Goal: Information Seeking & Learning: Check status

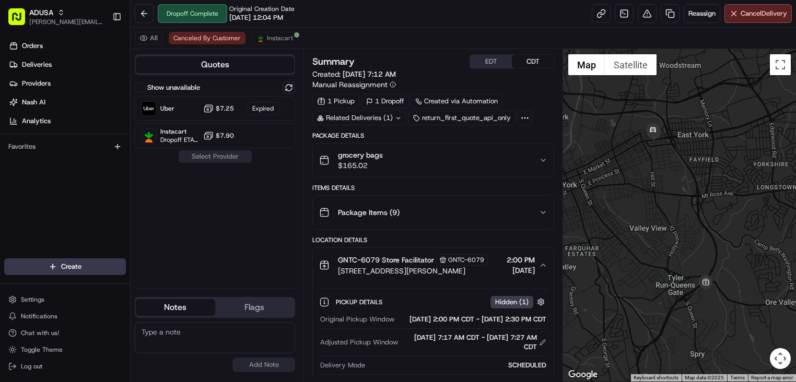
scroll to position [344, 0]
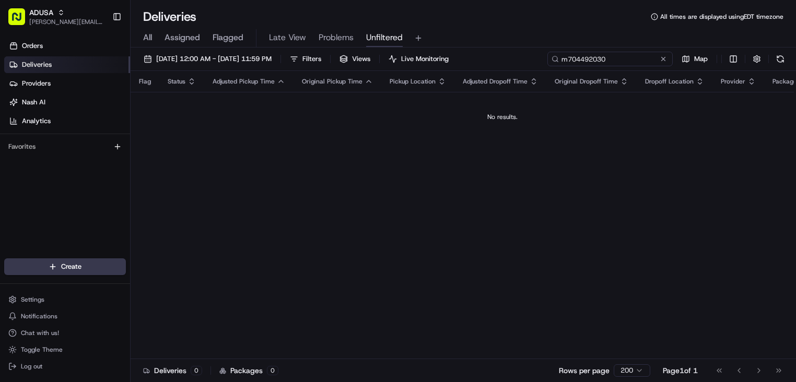
drag, startPoint x: 591, startPoint y: 63, endPoint x: 508, endPoint y: 65, distance: 82.6
click at [508, 65] on div "08/23/2025 12:00 AM - 08/23/2025 11:59 PM Filters Views Live Monitoring m704492…" at bounding box center [463, 61] width 665 height 19
paste input "9772204"
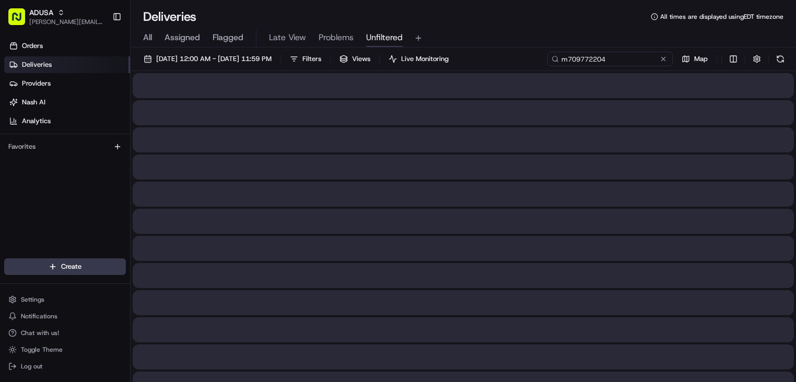
type input "m709772204"
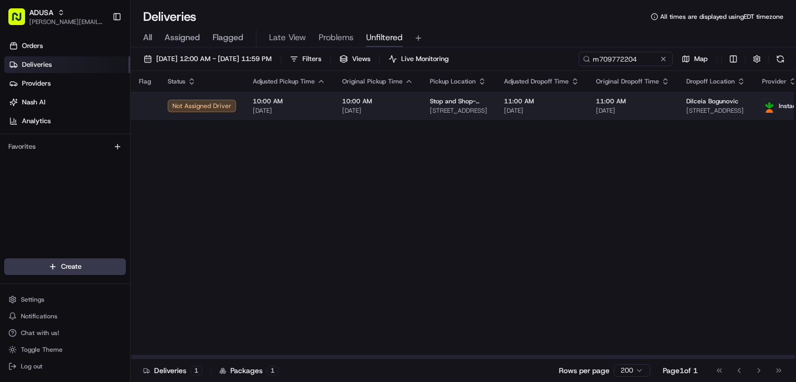
click at [574, 111] on td "11:00 AM 08/23/2025" at bounding box center [542, 106] width 92 height 28
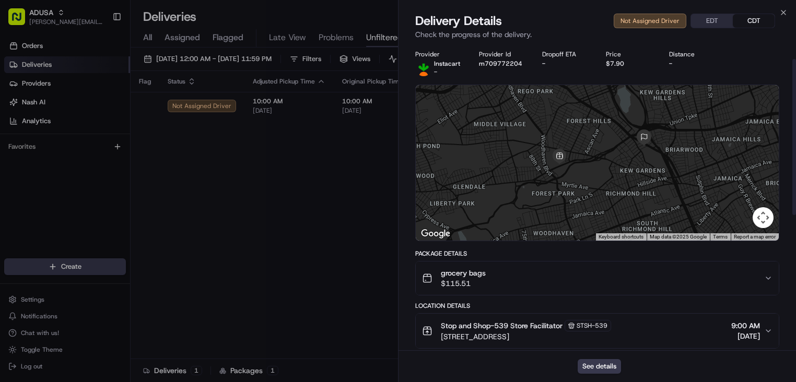
scroll to position [52, 0]
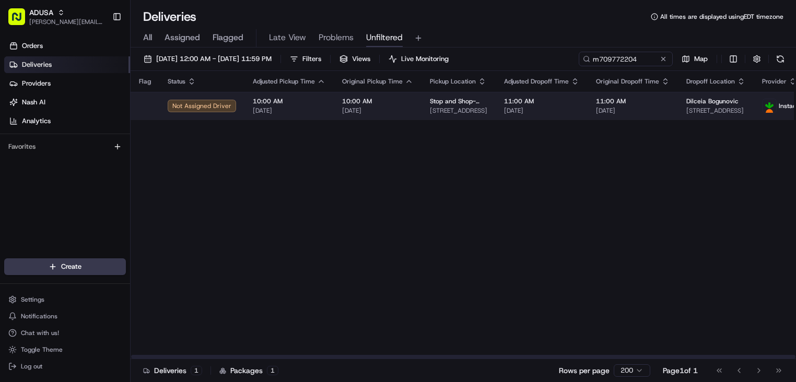
click at [647, 110] on span "[DATE]" at bounding box center [633, 111] width 74 height 8
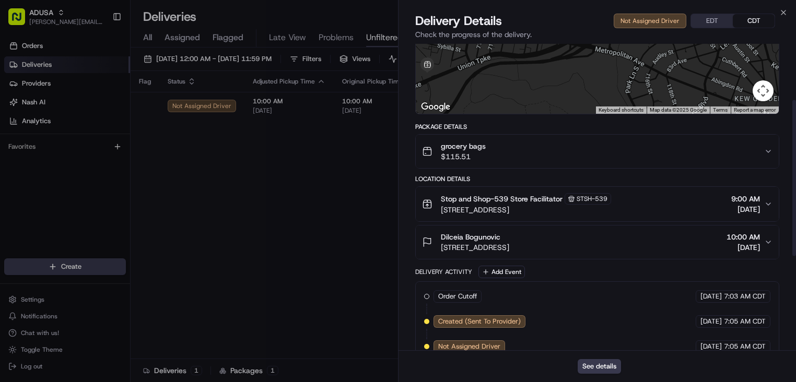
scroll to position [157, 0]
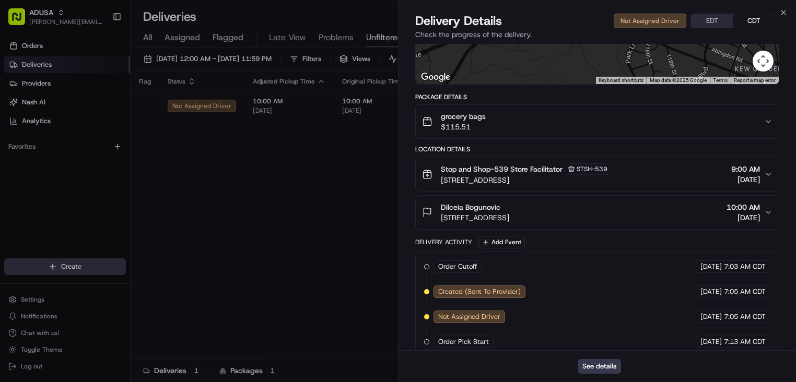
click at [610, 216] on div "Dilceia Bogunovic 1-23 83rd Ave, Kew Gardens, NY 11415, USA 10:00 AM 08/23/2025" at bounding box center [593, 212] width 342 height 21
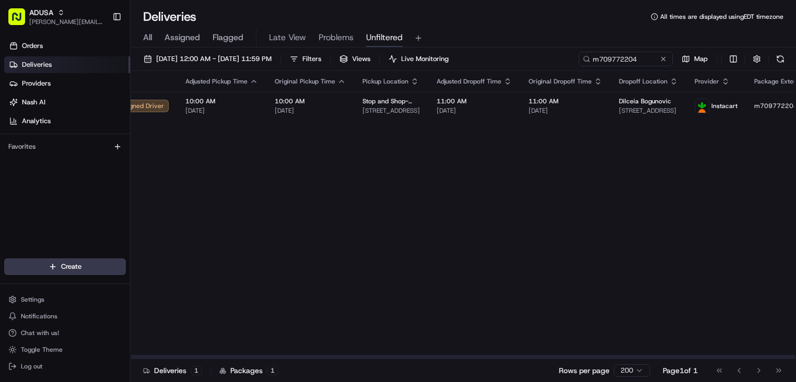
scroll to position [0, 121]
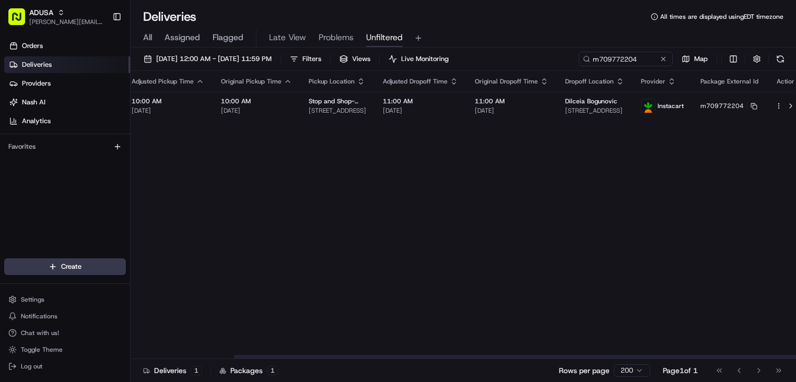
drag, startPoint x: 502, startPoint y: 171, endPoint x: 643, endPoint y: 147, distance: 143.1
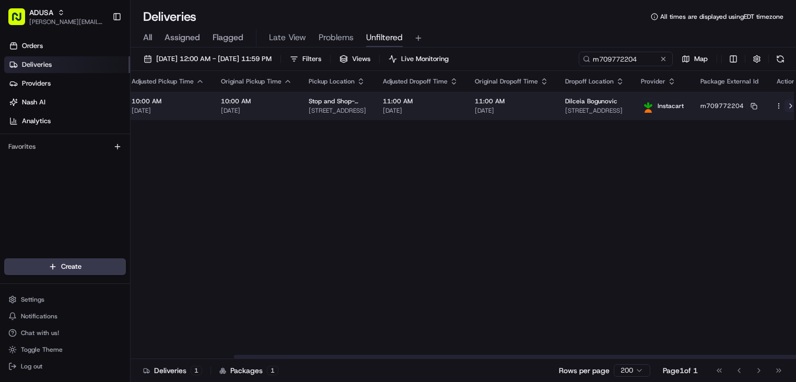
click at [784, 105] on button at bounding box center [790, 106] width 13 height 13
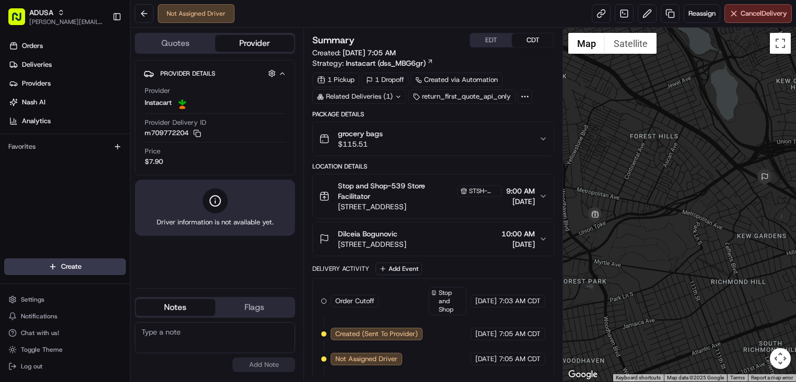
click at [406, 234] on div "Dilceia Bogunovic" at bounding box center [372, 234] width 68 height 10
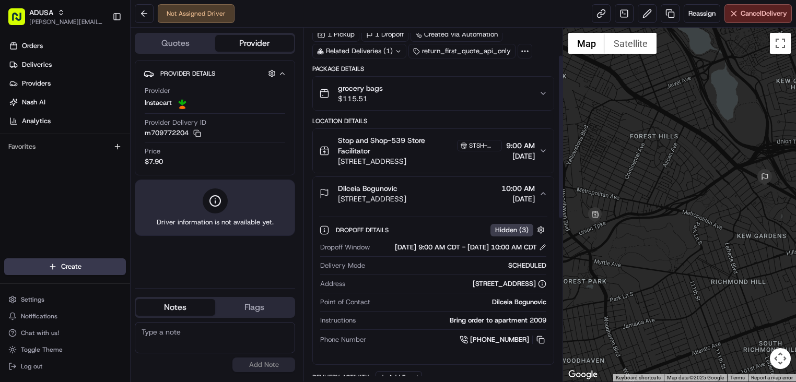
scroll to position [104, 0]
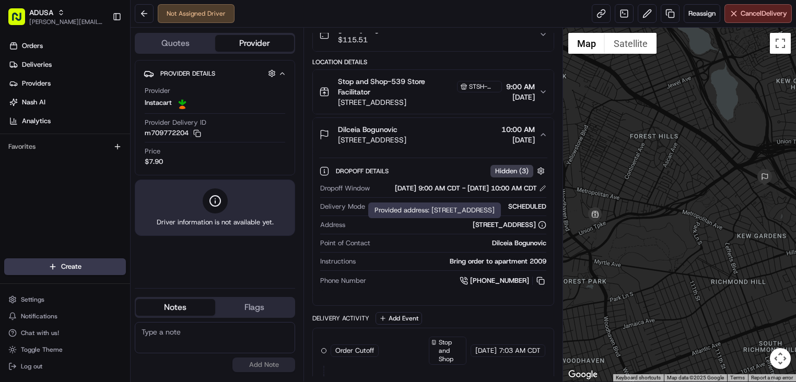
click at [473, 230] on div "1-23 83rd Ave, Kew Gardens, NY 11415, USA" at bounding box center [510, 224] width 74 height 9
click at [541, 229] on icon at bounding box center [542, 225] width 8 height 8
click at [523, 230] on div "1-23 83rd Ave, Kew Gardens, NY 11415, USA" at bounding box center [510, 224] width 74 height 9
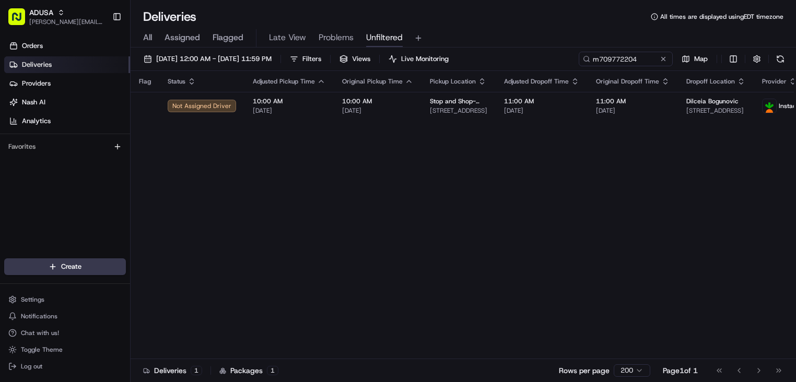
scroll to position [0, 121]
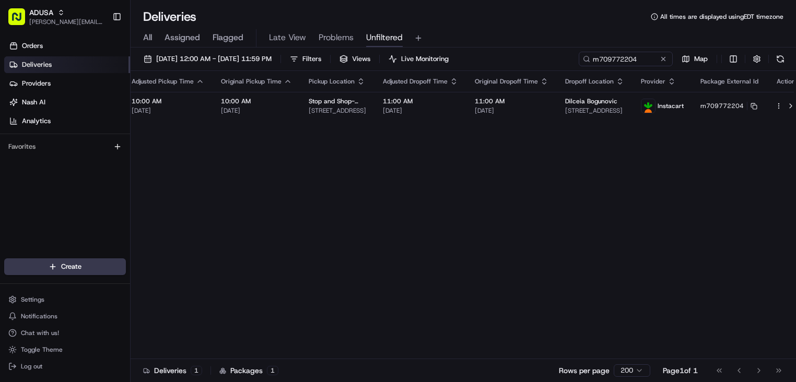
click at [51, 67] on span "Deliveries" at bounding box center [37, 64] width 30 height 9
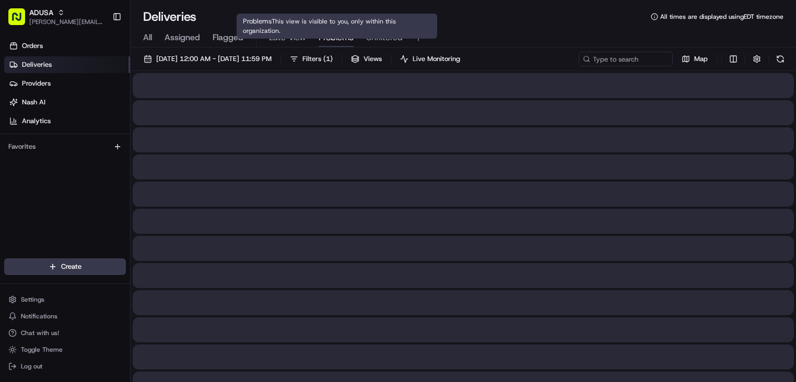
click at [325, 37] on span "Problems" at bounding box center [336, 37] width 35 height 13
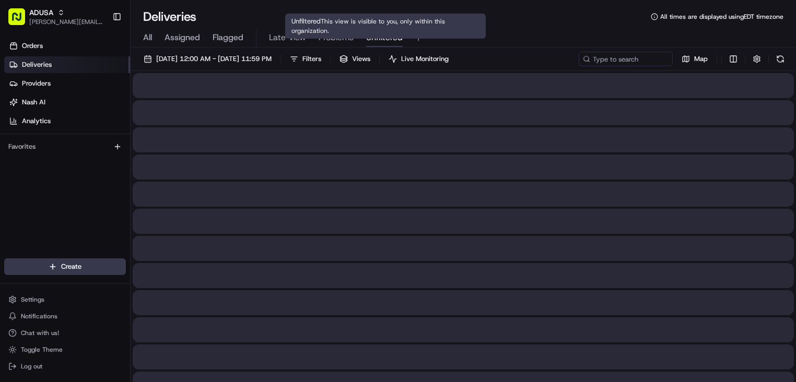
click at [389, 37] on span "Unfiltered" at bounding box center [384, 37] width 37 height 13
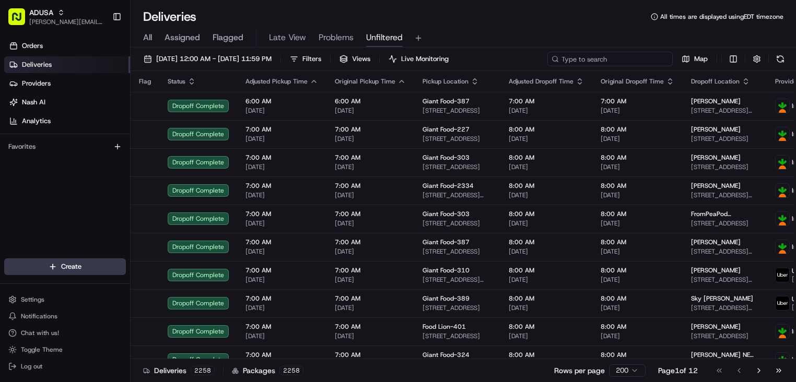
click at [626, 58] on input at bounding box center [609, 59] width 125 height 15
paste input "6486"
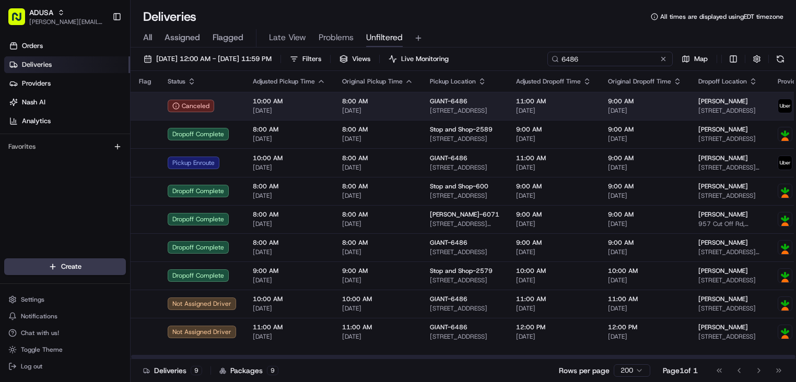
type input "6486"
click at [411, 103] on td "8:00 AM 08/23/2025" at bounding box center [378, 106] width 88 height 28
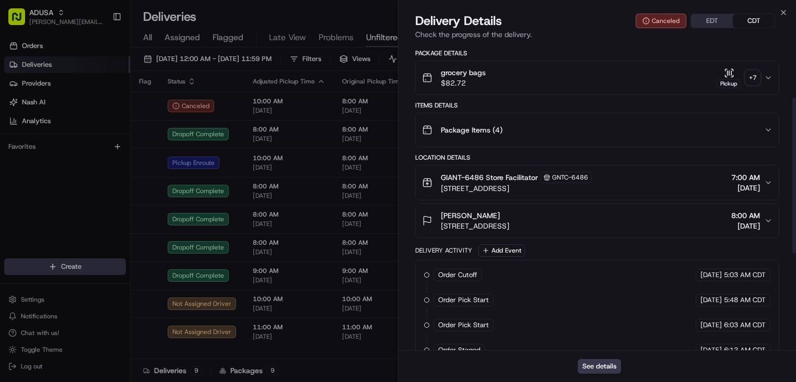
scroll to position [36, 0]
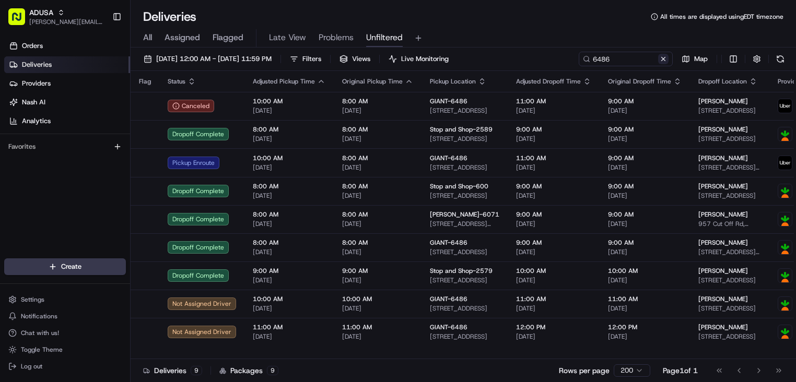
click at [662, 59] on button at bounding box center [663, 59] width 10 height 10
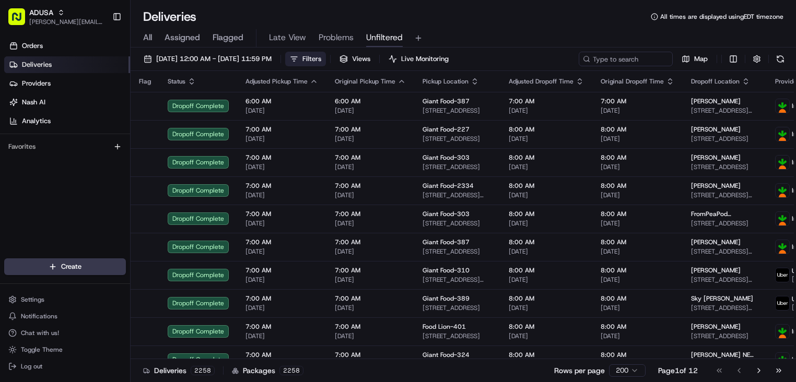
click at [321, 57] on span "Filters" at bounding box center [311, 58] width 19 height 9
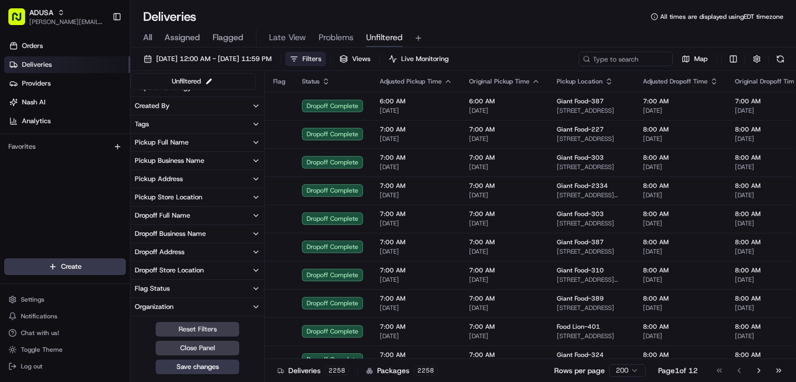
scroll to position [142, 0]
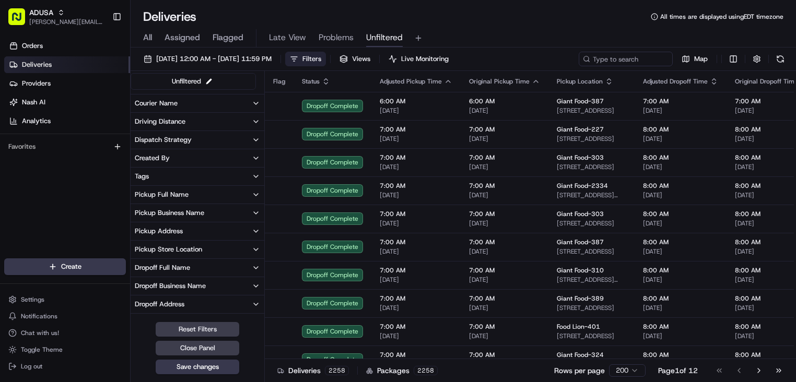
click at [227, 212] on button "Pickup Business Name" at bounding box center [198, 213] width 134 height 18
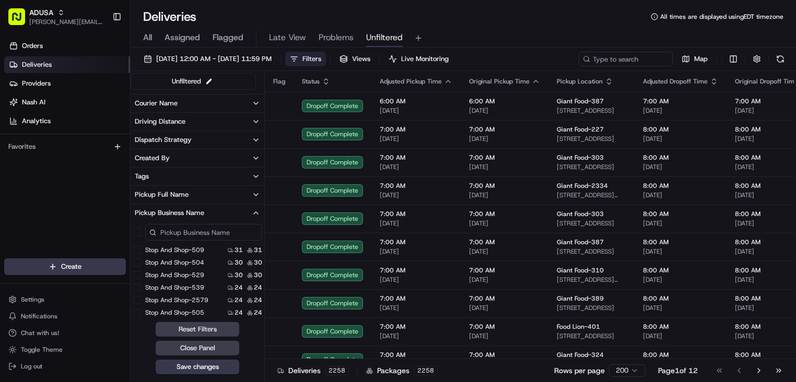
click at [209, 233] on input at bounding box center [203, 232] width 117 height 17
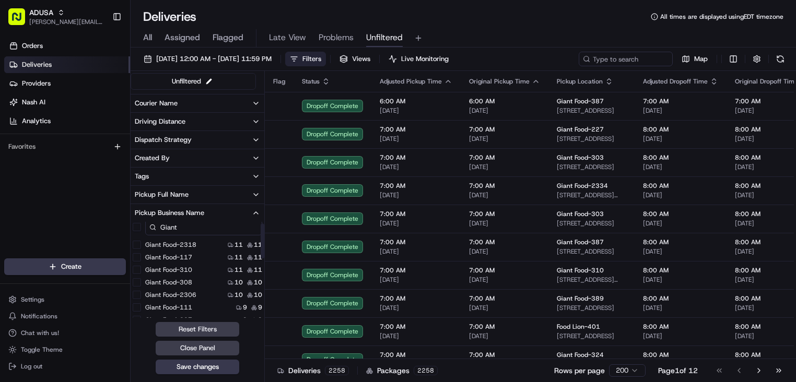
scroll to position [0, 0]
drag, startPoint x: 191, startPoint y: 230, endPoint x: 146, endPoint y: 233, distance: 45.0
click at [146, 233] on input "Giant" at bounding box center [203, 232] width 117 height 17
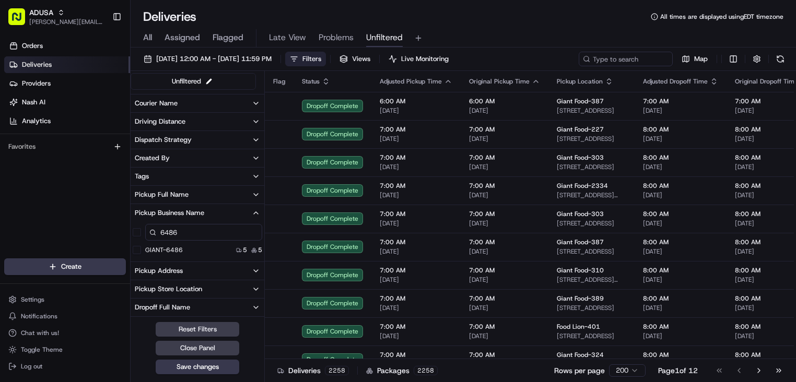
click at [139, 251] on div "GIANT-6486" at bounding box center [158, 250] width 50 height 8
click at [139, 251] on button "GIANT-6486" at bounding box center [137, 250] width 8 height 8
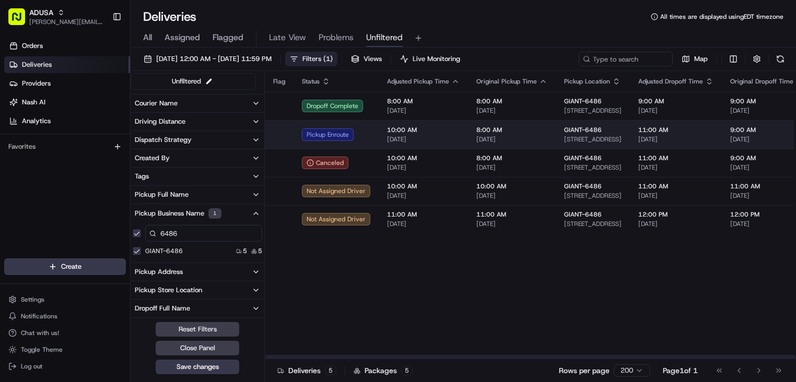
click at [436, 127] on td "10:00 AM 08/23/2025" at bounding box center [423, 134] width 89 height 29
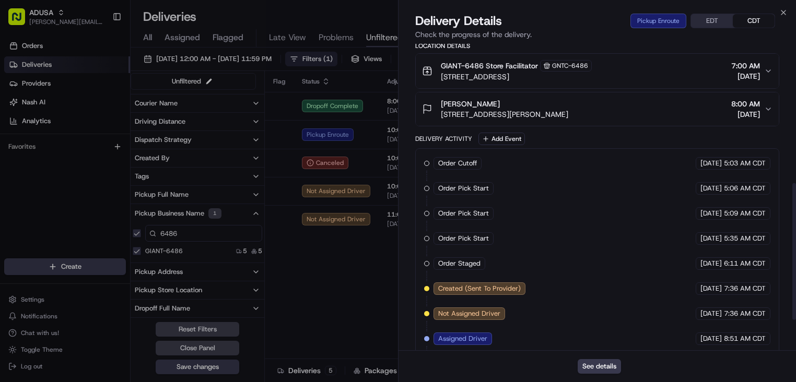
scroll to position [381, 0]
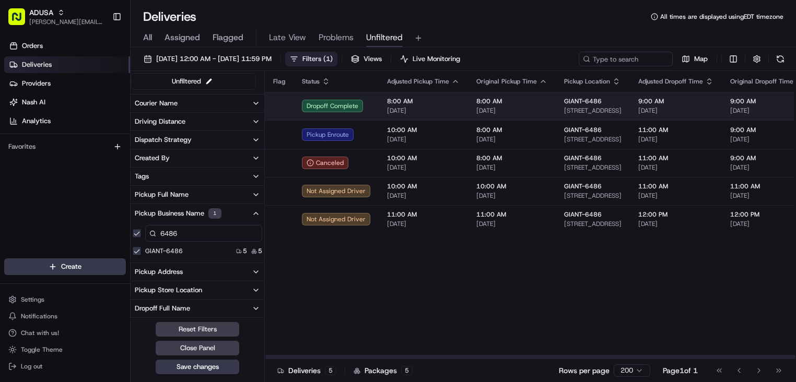
click at [427, 101] on span "8:00 AM" at bounding box center [423, 101] width 73 height 8
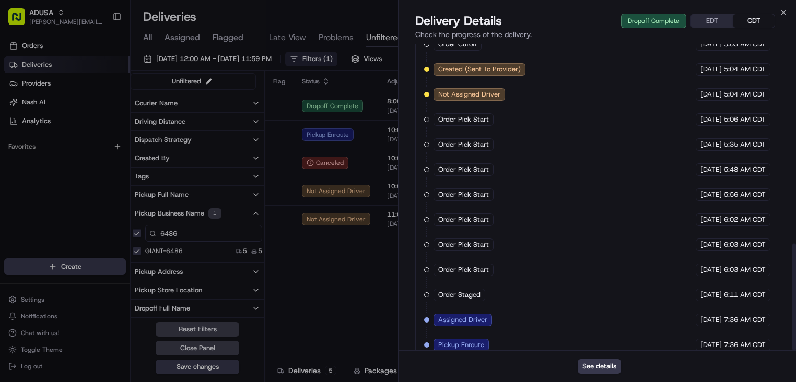
scroll to position [573, 0]
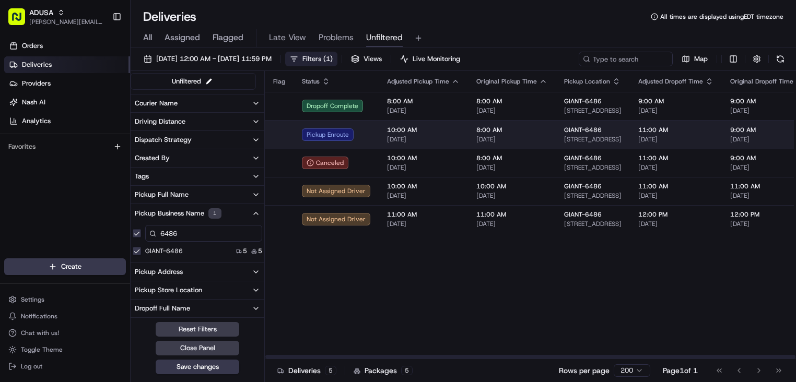
click at [456, 134] on span "10:00 AM" at bounding box center [423, 130] width 73 height 8
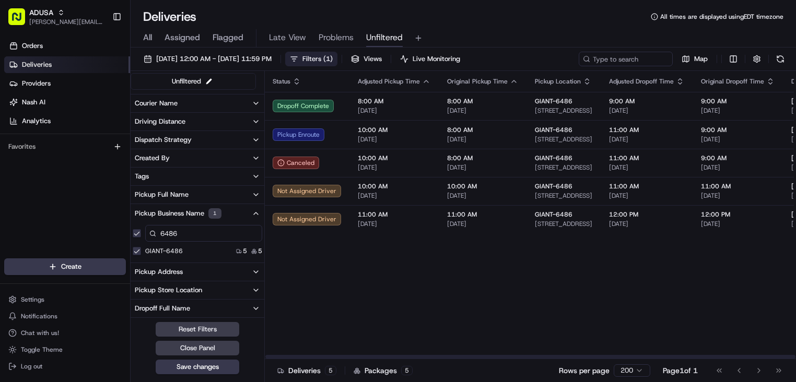
scroll to position [0, 0]
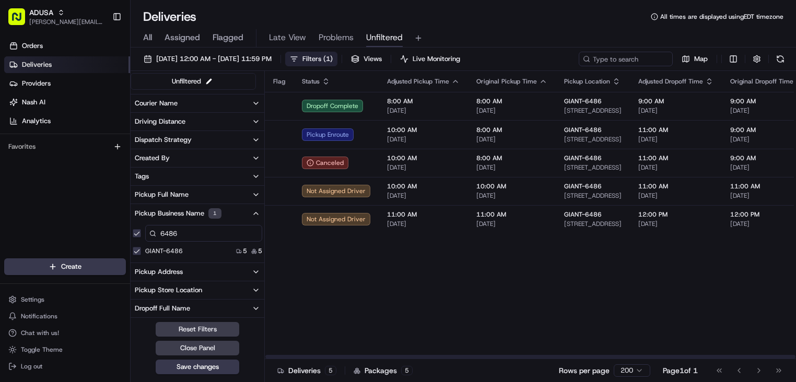
drag, startPoint x: 447, startPoint y: 358, endPoint x: 390, endPoint y: 351, distance: 56.8
click at [390, 355] on div at bounding box center [530, 357] width 530 height 4
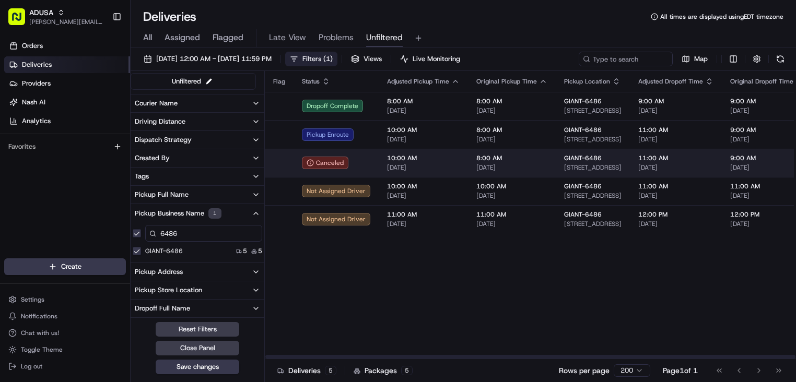
click at [455, 161] on td "10:00 AM 08/23/2025" at bounding box center [423, 163] width 89 height 28
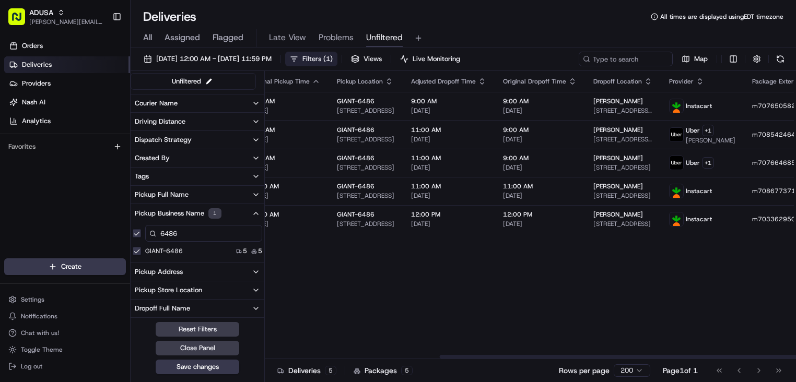
scroll to position [0, 259]
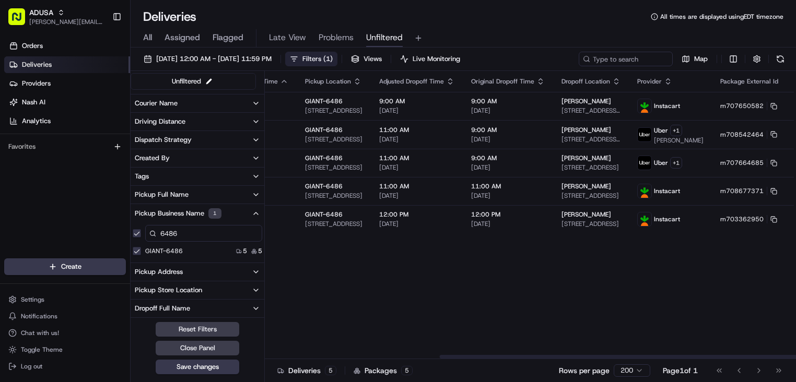
drag, startPoint x: 445, startPoint y: 261, endPoint x: 549, endPoint y: 259, distance: 103.9
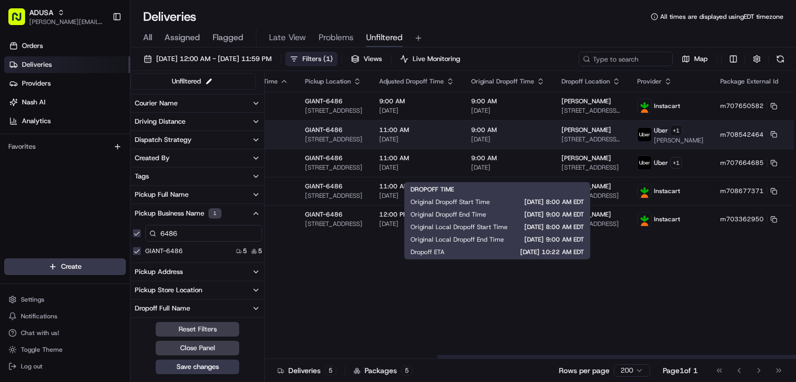
scroll to position [0, 0]
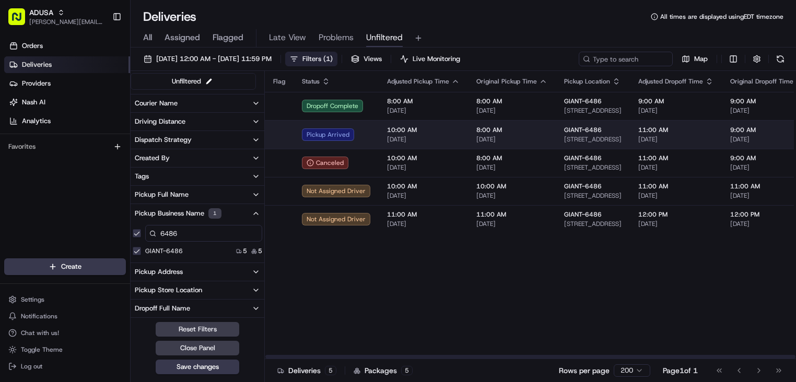
drag, startPoint x: 433, startPoint y: 163, endPoint x: 346, endPoint y: 150, distance: 88.1
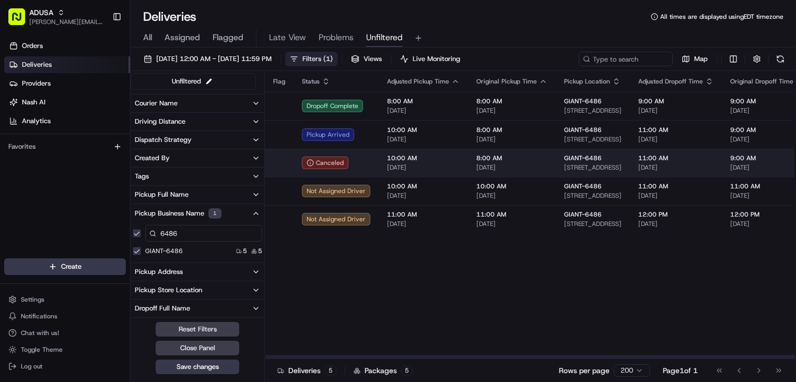
click at [459, 177] on td "10:00 AM 08/23/2025" at bounding box center [423, 163] width 89 height 28
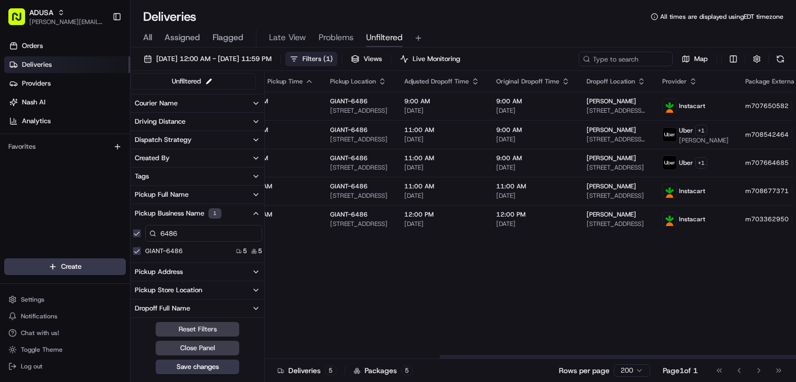
scroll to position [0, 259]
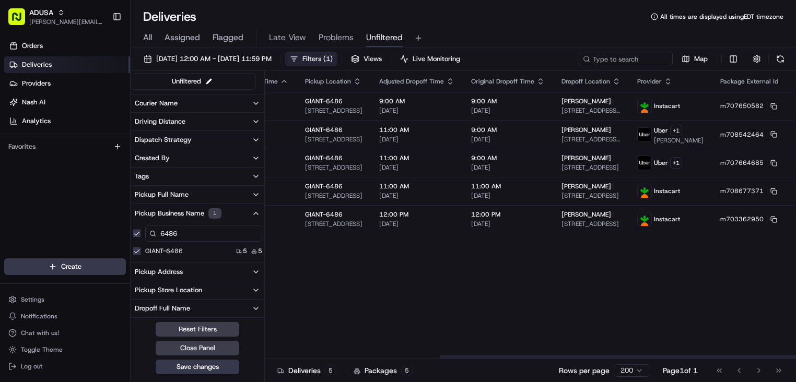
drag, startPoint x: 401, startPoint y: 275, endPoint x: 510, endPoint y: 265, distance: 109.7
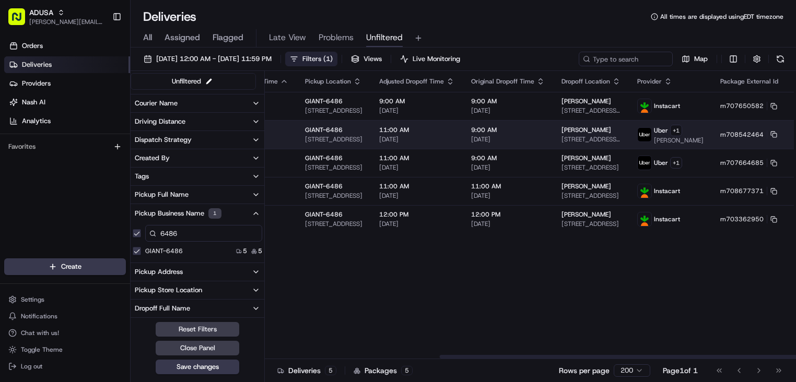
click at [795, 138] on button at bounding box center [810, 134] width 13 height 13
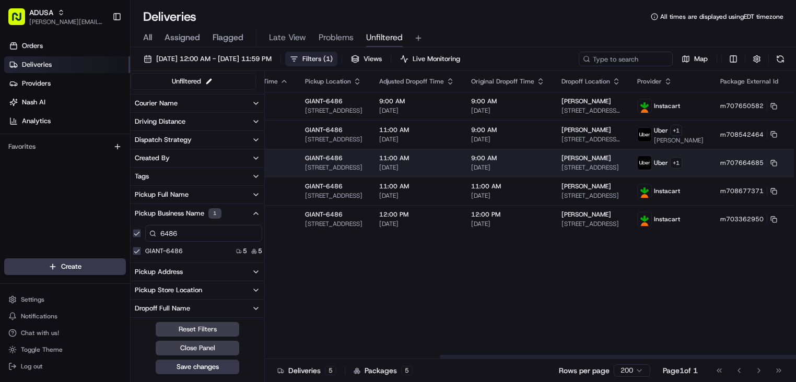
click at [795, 169] on button at bounding box center [810, 163] width 13 height 13
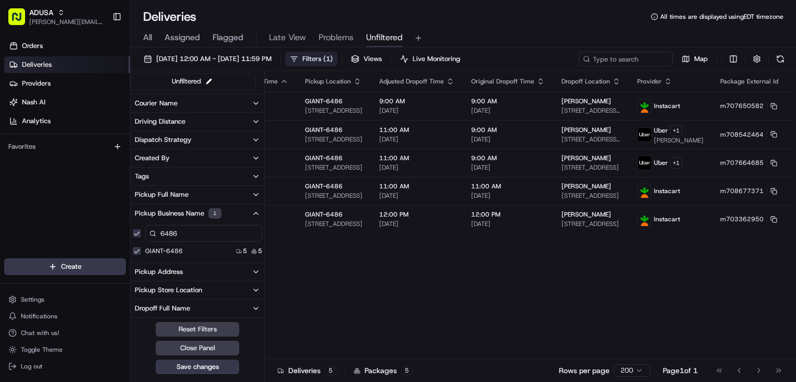
click at [134, 236] on button "button" at bounding box center [137, 233] width 8 height 8
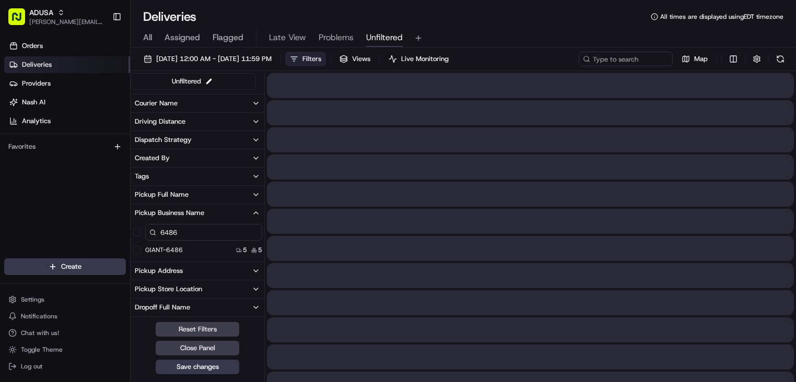
click at [489, 20] on div "Deliveries All times are displayed using EDT timezone" at bounding box center [463, 16] width 665 height 17
click at [327, 34] on span "Problems" at bounding box center [336, 37] width 35 height 13
click at [330, 32] on span "Problems" at bounding box center [336, 37] width 35 height 13
click at [332, 37] on span "Problems" at bounding box center [336, 37] width 35 height 13
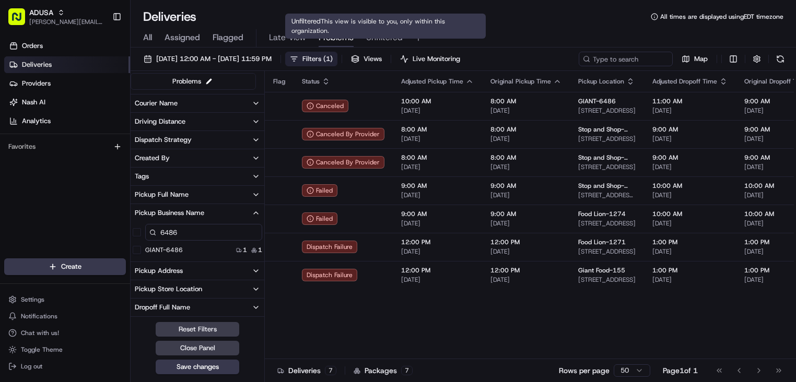
click at [378, 39] on span "Unfiltered" at bounding box center [384, 37] width 37 height 13
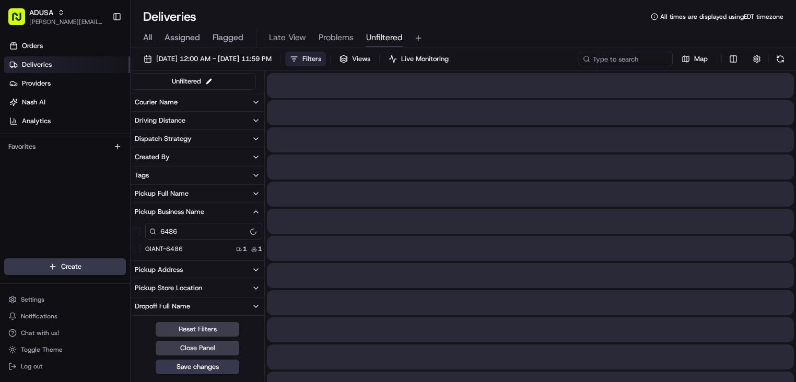
scroll to position [142, 0]
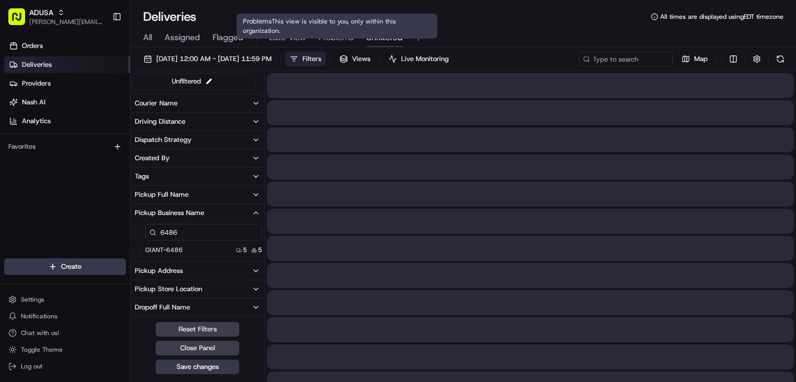
click at [194, 231] on input "6486" at bounding box center [203, 232] width 117 height 17
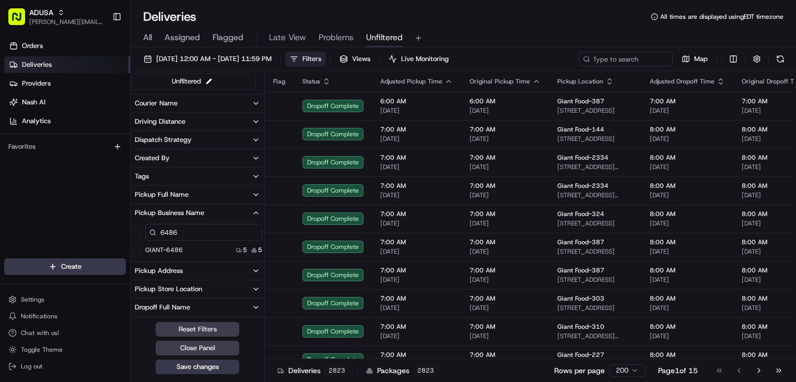
click at [186, 233] on input "6486" at bounding box center [203, 232] width 117 height 17
type input "6"
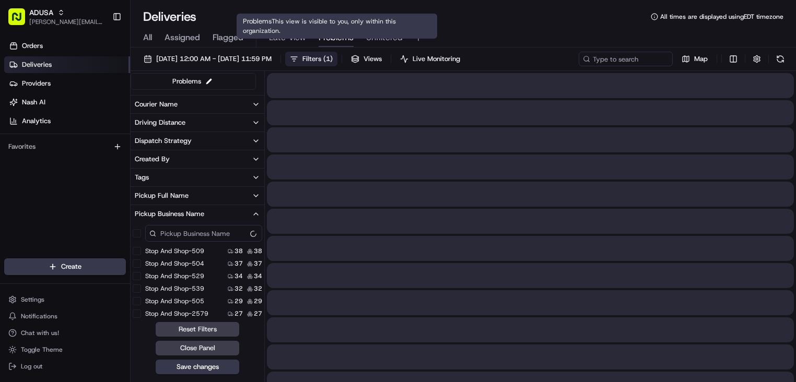
click at [332, 39] on span "Problems" at bounding box center [336, 37] width 35 height 13
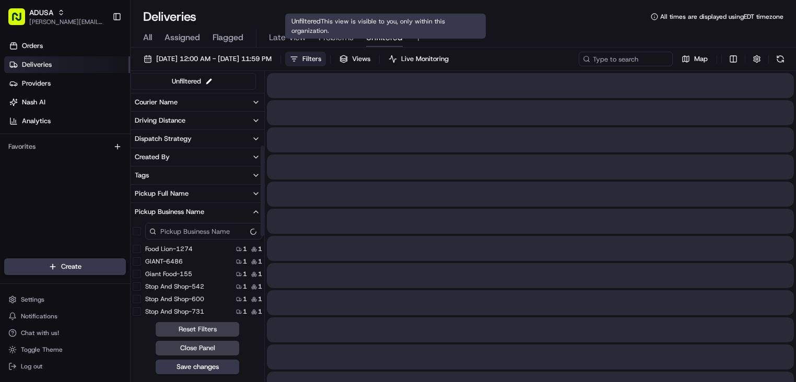
click at [395, 35] on span "Unfiltered" at bounding box center [384, 37] width 37 height 13
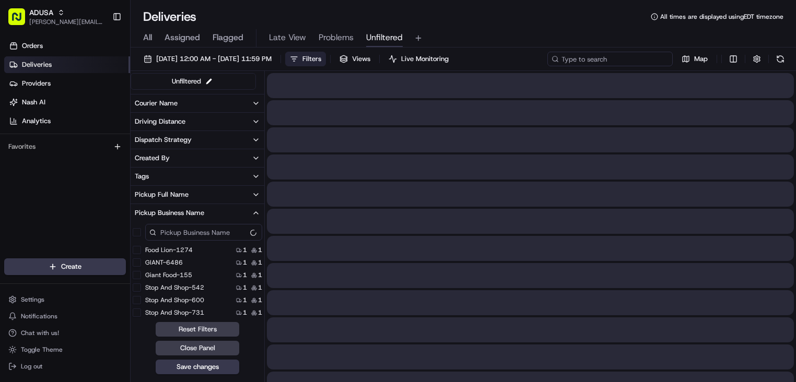
click at [608, 58] on input at bounding box center [609, 59] width 125 height 15
paste input "m708722289"
type input "m708722289"
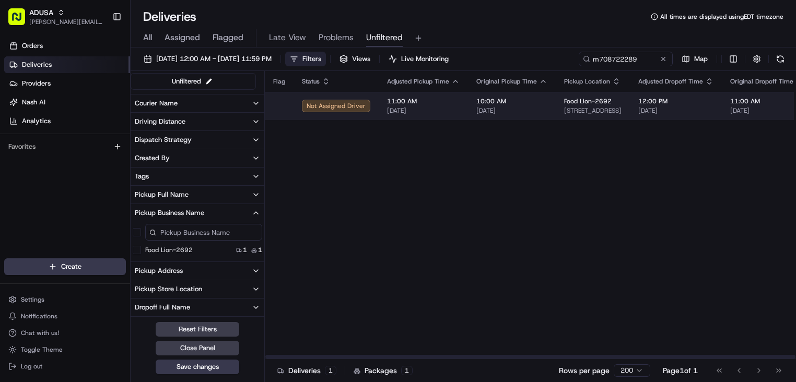
click at [559, 112] on td "Food Lion-2692 2389 Hwy 196 E, Hinesville, GA 31313, US" at bounding box center [593, 106] width 74 height 28
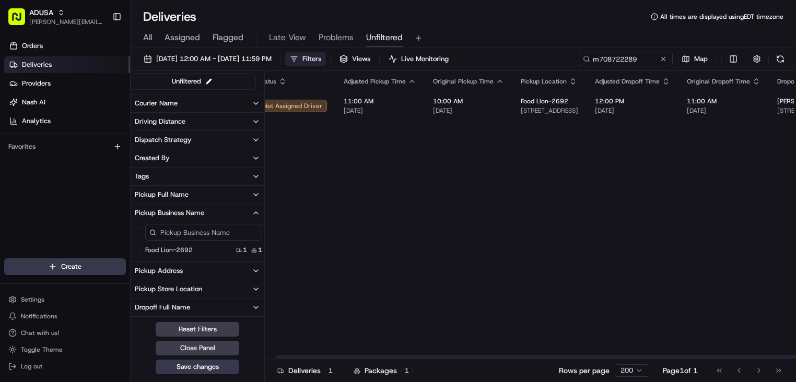
scroll to position [0, 270]
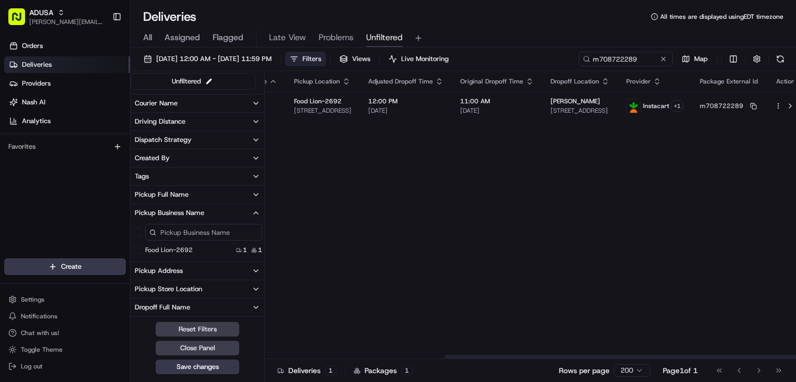
drag, startPoint x: 542, startPoint y: 150, endPoint x: 644, endPoint y: 137, distance: 103.2
click at [735, 57] on html "ADUSA james.swiontek@adusa.com Toggle Sidebar Orders Deliveries Providers Nash …" at bounding box center [398, 191] width 796 height 382
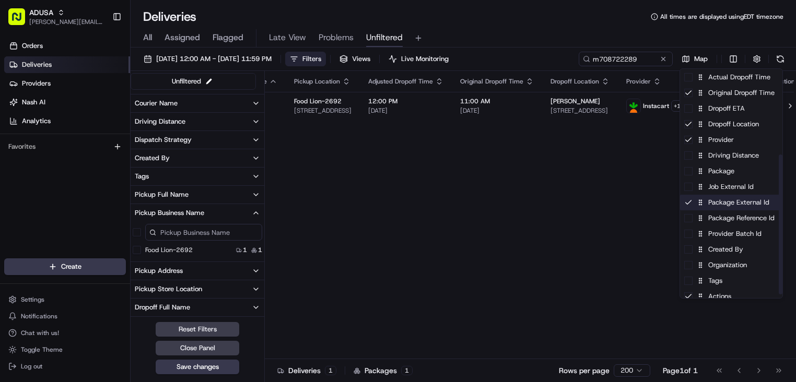
scroll to position [147, 0]
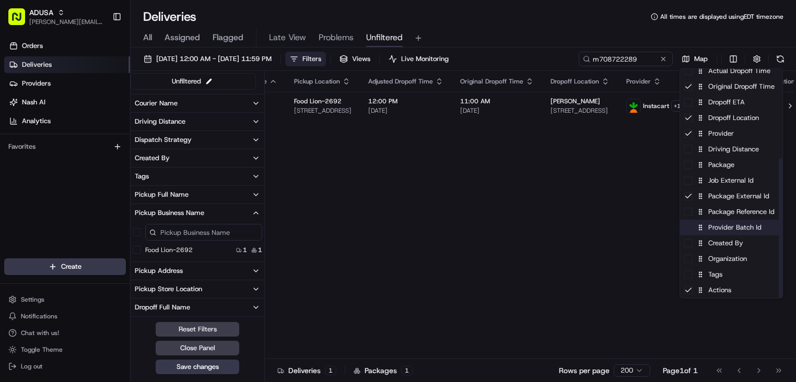
click at [691, 229] on span at bounding box center [688, 228] width 8 height 8
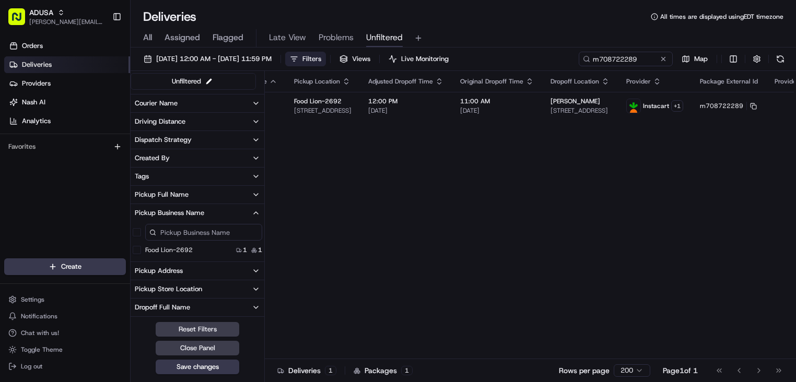
click at [618, 212] on html "ADUSA james.swiontek@adusa.com Toggle Sidebar Orders Deliveries Providers Nash …" at bounding box center [398, 191] width 796 height 382
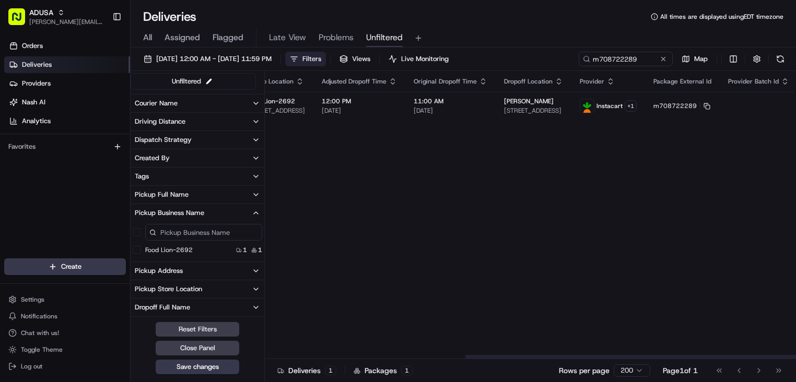
scroll to position [0, 346]
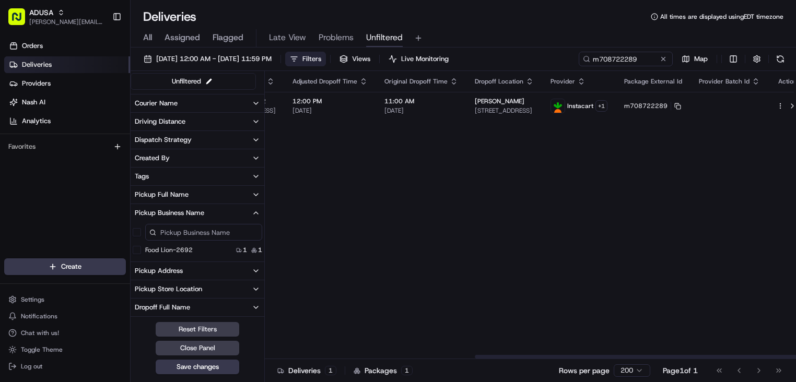
drag, startPoint x: 581, startPoint y: 205, endPoint x: 671, endPoint y: 172, distance: 95.8
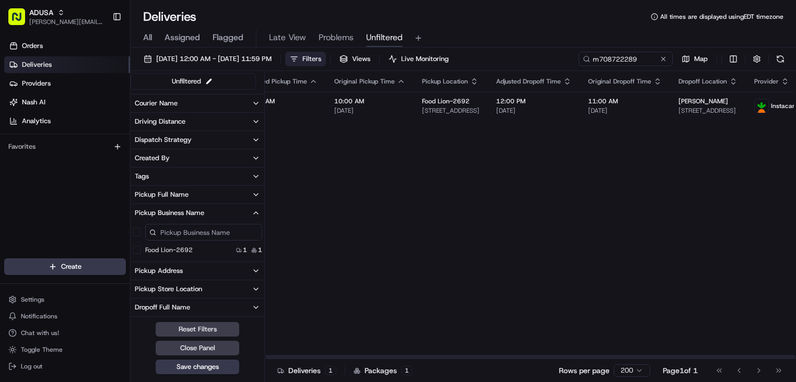
scroll to position [0, 0]
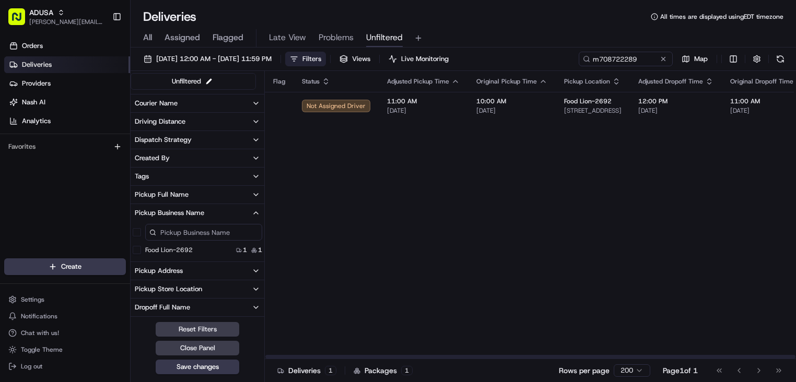
drag, startPoint x: 385, startPoint y: 132, endPoint x: 321, endPoint y: 121, distance: 65.8
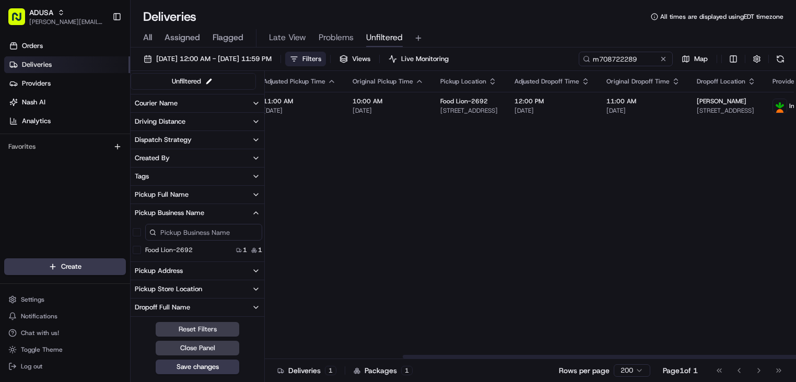
scroll to position [0, 346]
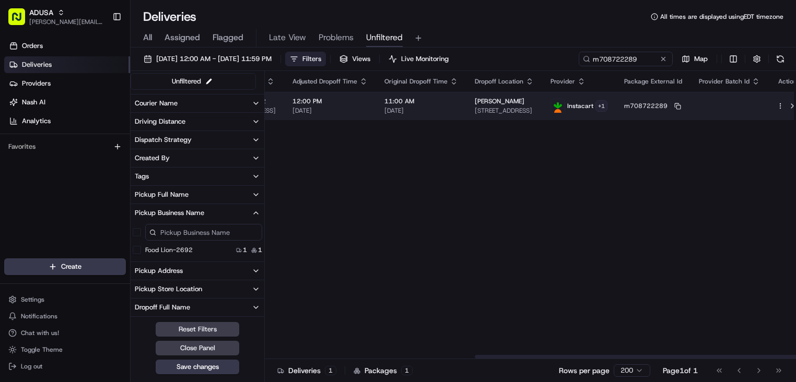
drag, startPoint x: 350, startPoint y: 201, endPoint x: 589, endPoint y: 112, distance: 254.3
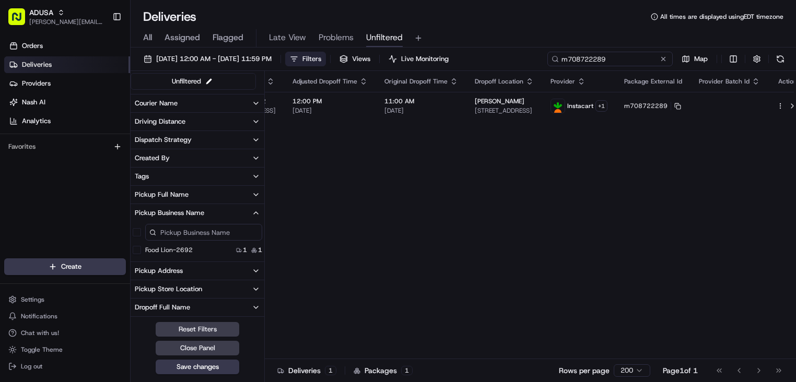
drag, startPoint x: 647, startPoint y: 57, endPoint x: 564, endPoint y: 53, distance: 83.1
click at [564, 53] on input "m708722289" at bounding box center [609, 59] width 125 height 15
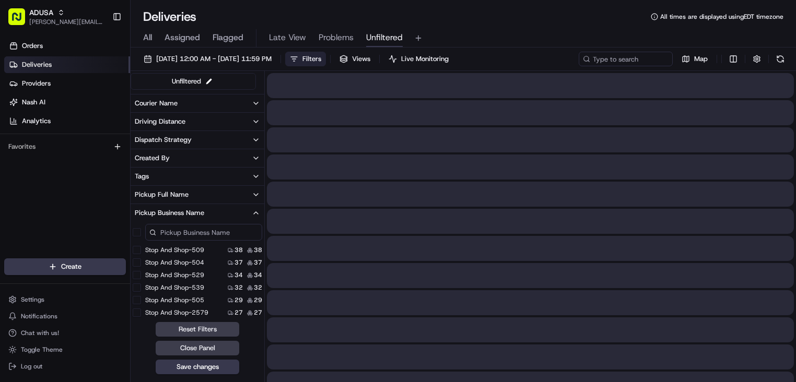
click at [210, 367] on button "Save changes" at bounding box center [198, 367] width 84 height 15
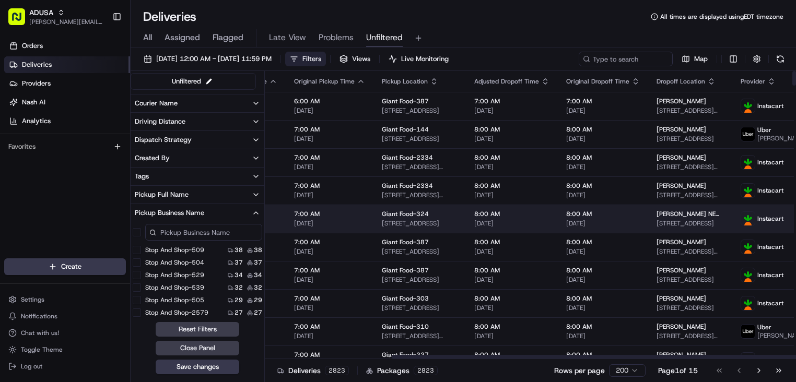
scroll to position [0, 403]
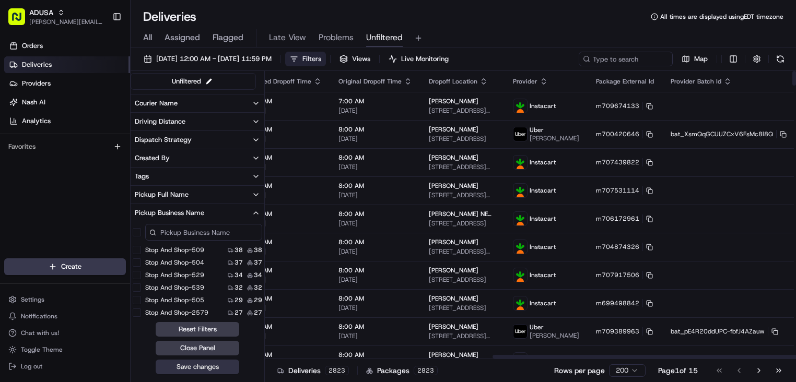
click at [231, 371] on button "Save changes" at bounding box center [198, 367] width 84 height 15
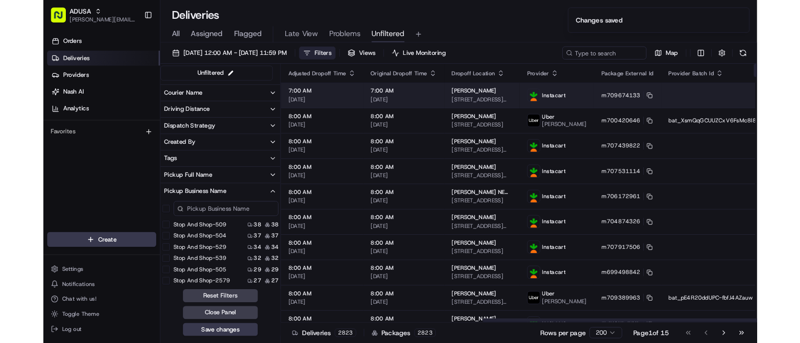
scroll to position [0, 0]
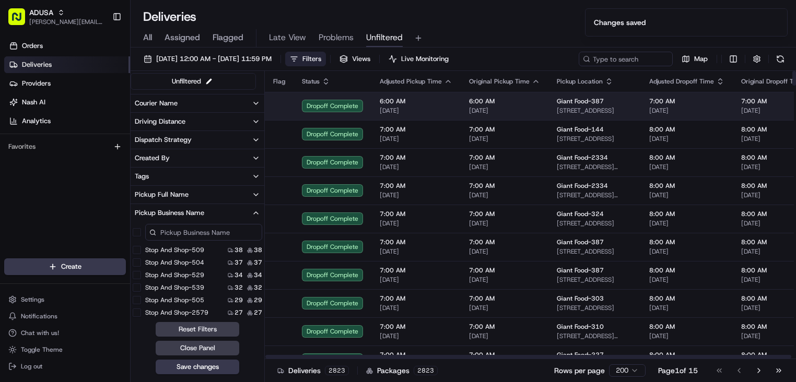
drag, startPoint x: 681, startPoint y: 155, endPoint x: 435, endPoint y: 100, distance: 252.4
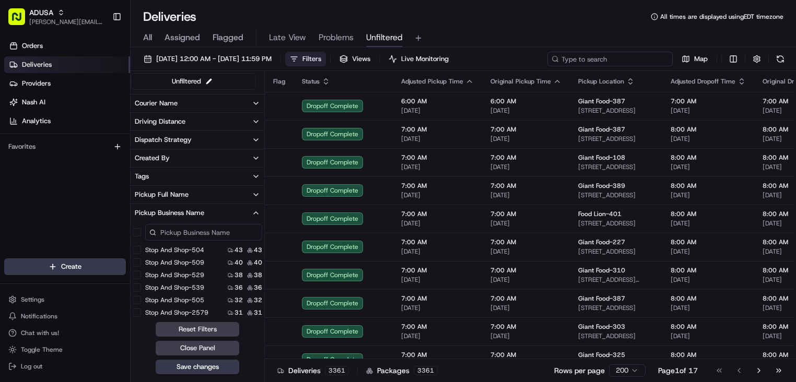
click at [617, 60] on input at bounding box center [609, 59] width 125 height 15
click at [617, 58] on input at bounding box center [609, 59] width 125 height 15
paste input "m696403170"
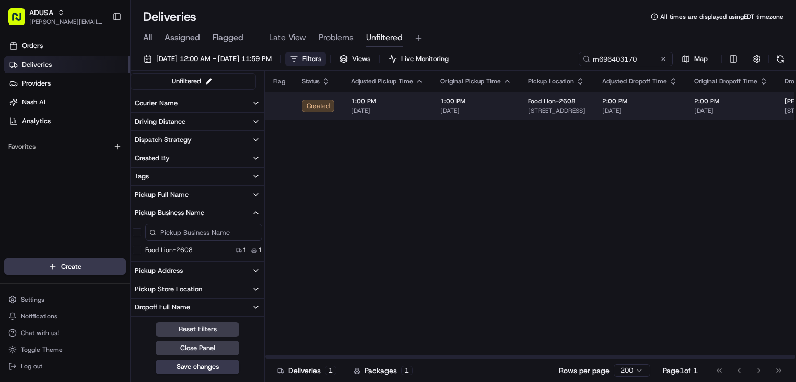
click at [475, 110] on span "[DATE]" at bounding box center [475, 111] width 71 height 8
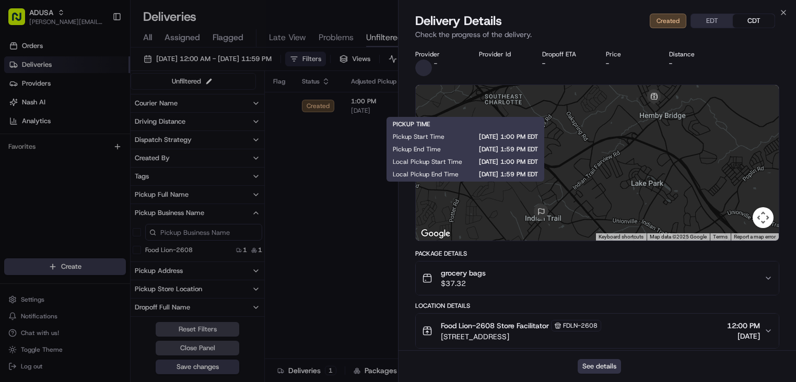
click at [603, 364] on button "See details" at bounding box center [599, 366] width 43 height 15
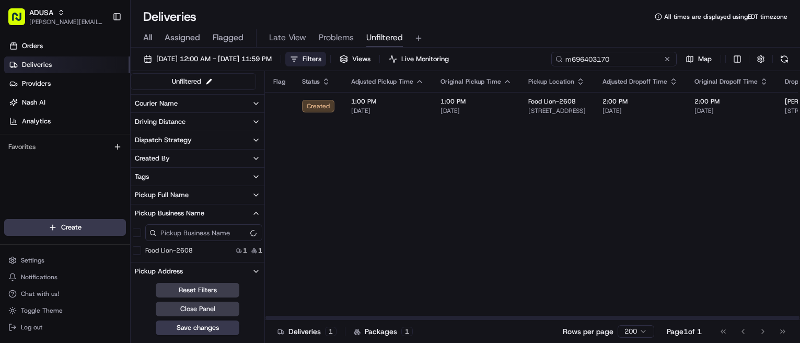
drag, startPoint x: 649, startPoint y: 63, endPoint x: 504, endPoint y: 56, distance: 144.8
click at [504, 56] on div "08/23/2025 12:00 AM - 08/23/2025 11:59 PM Filters Views Live Monitoring m696403…" at bounding box center [465, 61] width 669 height 19
paste input "706648484"
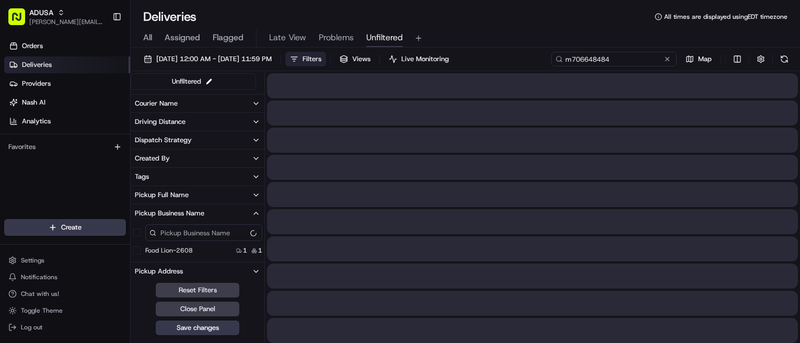
type input "m706648484"
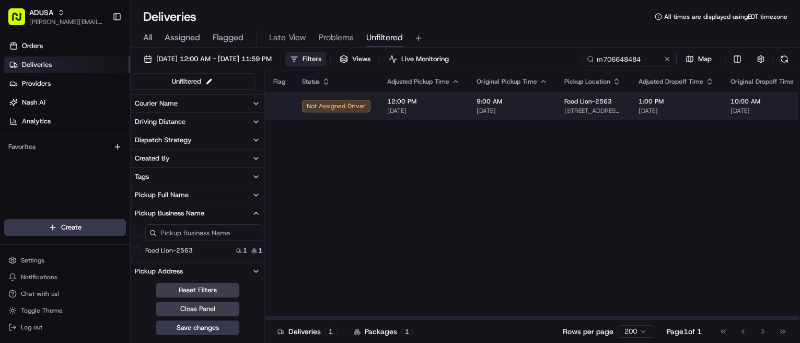
click at [529, 108] on span "[DATE]" at bounding box center [511, 111] width 71 height 8
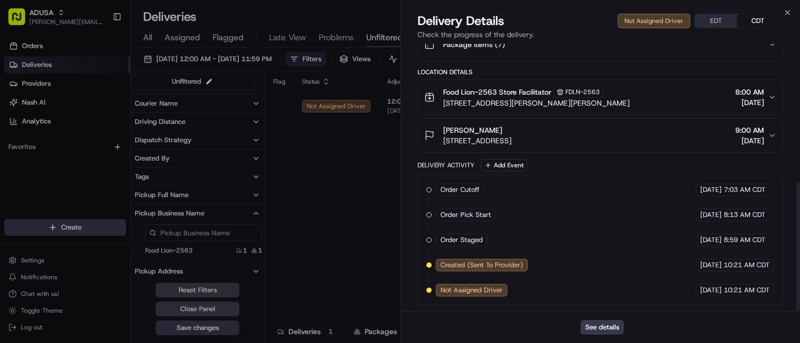
scroll to position [287, 0]
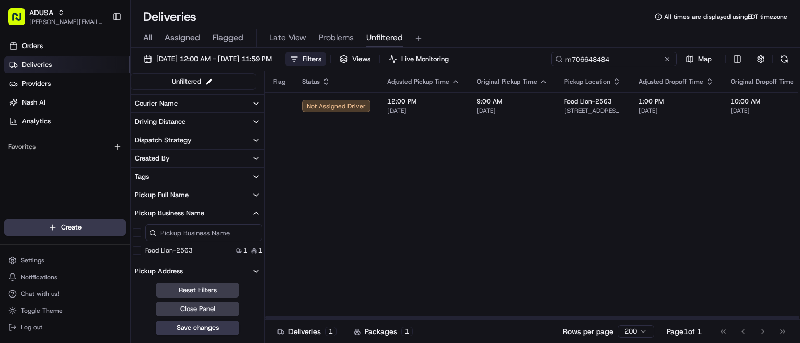
click at [654, 62] on input "m706648484" at bounding box center [613, 59] width 125 height 15
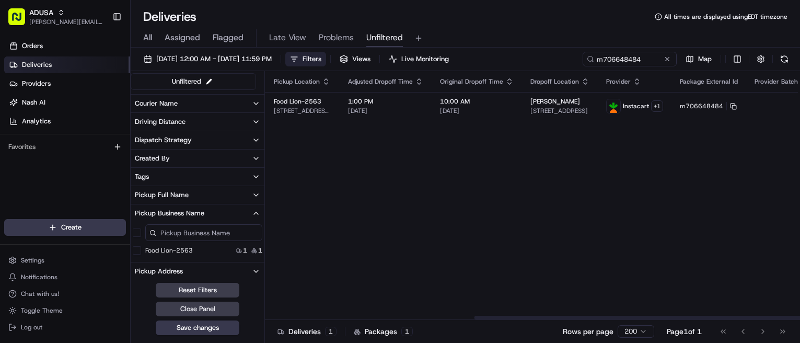
scroll to position [0, 342]
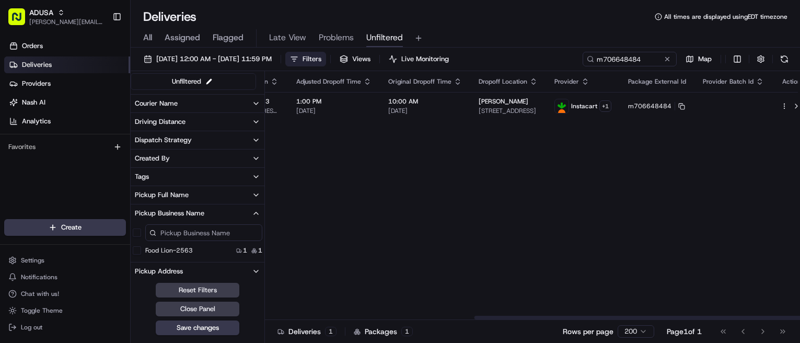
drag, startPoint x: 600, startPoint y: 150, endPoint x: 682, endPoint y: 136, distance: 83.1
click at [222, 307] on button "Close Panel" at bounding box center [198, 308] width 84 height 15
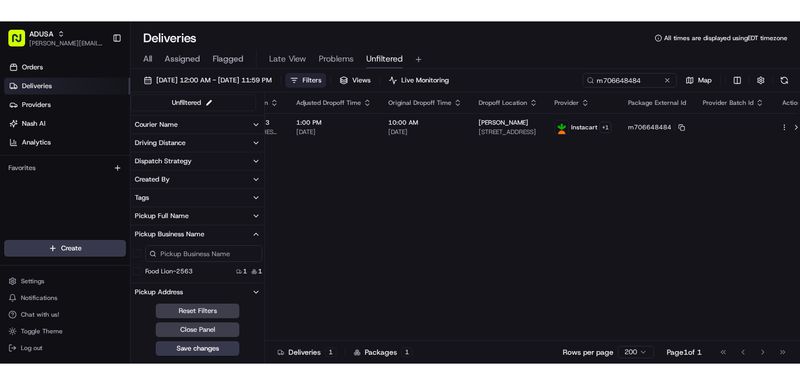
scroll to position [0, 208]
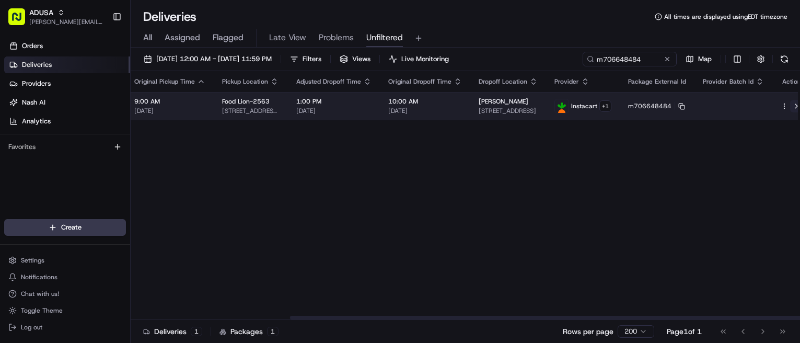
click at [790, 107] on button at bounding box center [796, 106] width 13 height 13
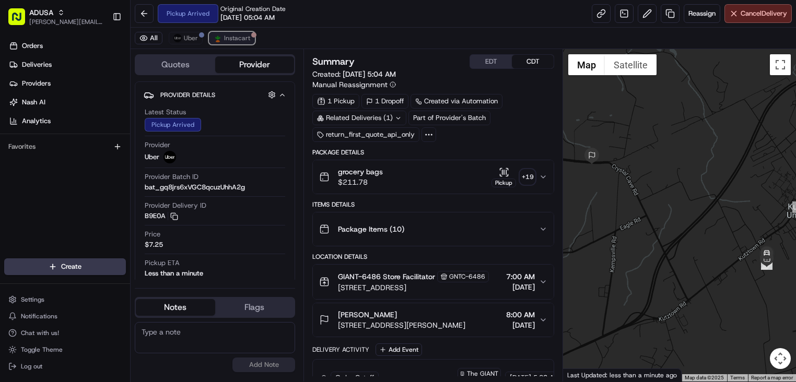
click at [234, 33] on button "Instacart" at bounding box center [232, 38] width 46 height 13
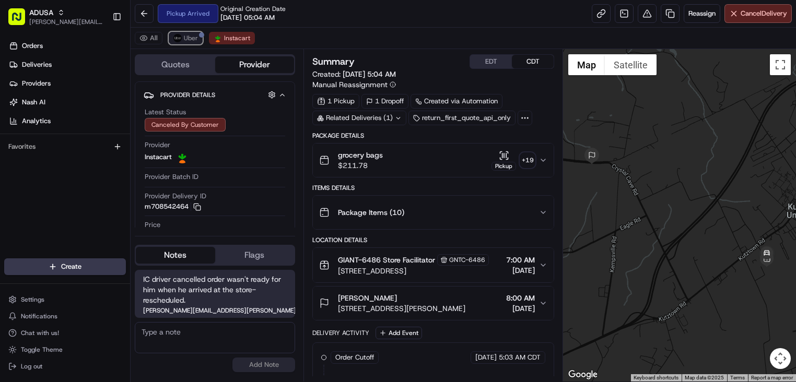
click at [194, 33] on button "Uber" at bounding box center [186, 38] width 34 height 13
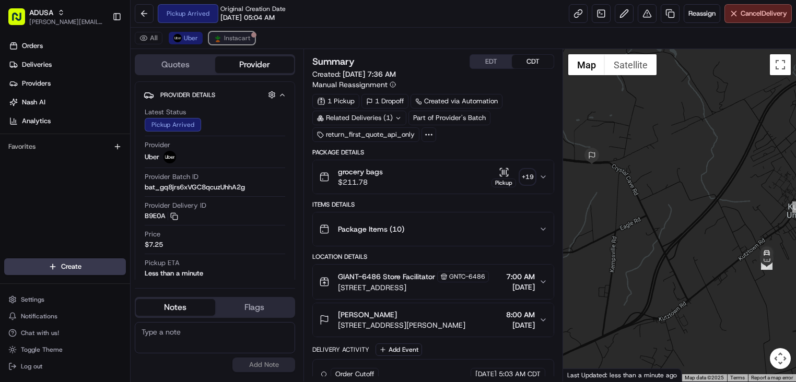
click at [219, 36] on img at bounding box center [218, 38] width 8 height 8
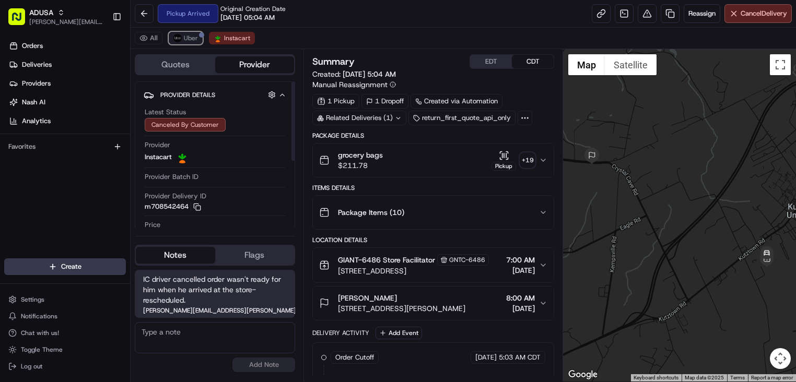
click at [174, 32] on button "Uber" at bounding box center [186, 38] width 34 height 13
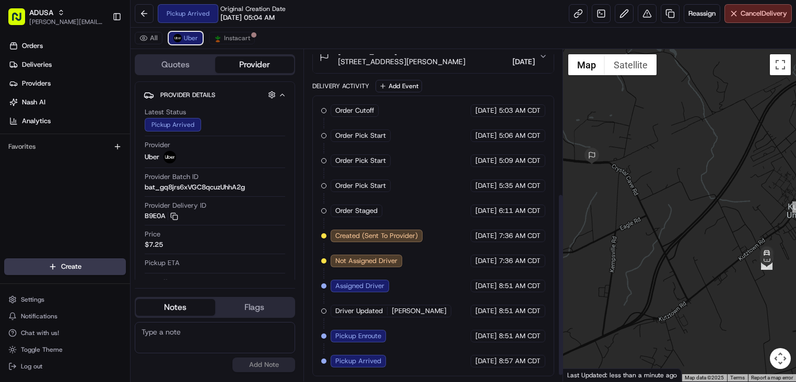
scroll to position [273, 0]
click at [224, 39] on span "Instacart" at bounding box center [237, 38] width 26 height 8
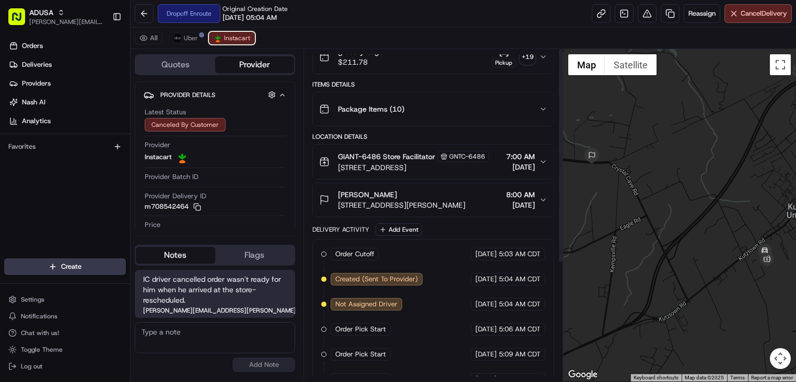
scroll to position [0, 0]
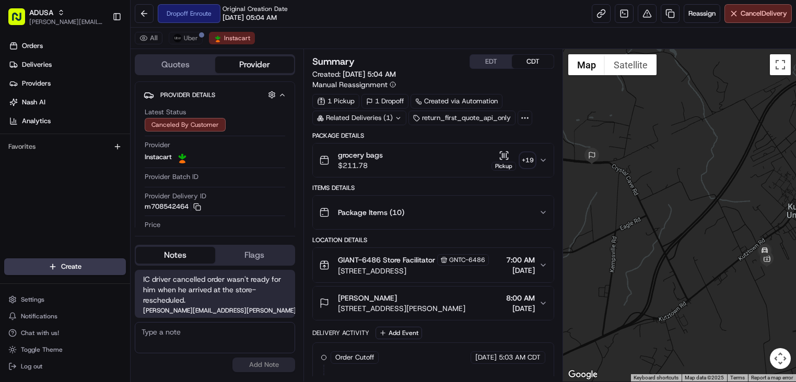
click at [417, 257] on span "GIANT-6486 Store Facilitator" at bounding box center [386, 260] width 97 height 10
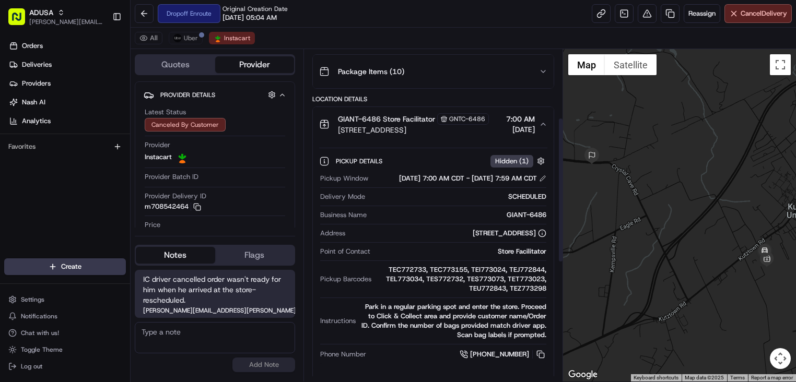
scroll to position [157, 0]
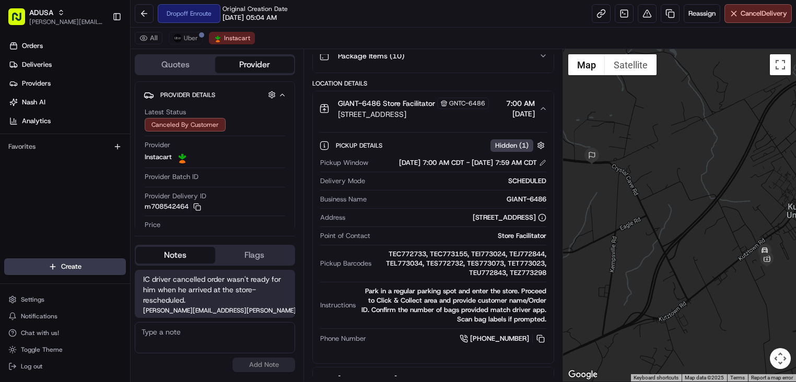
click at [426, 109] on span "GIANT-6486 Store Facilitator" at bounding box center [386, 103] width 97 height 10
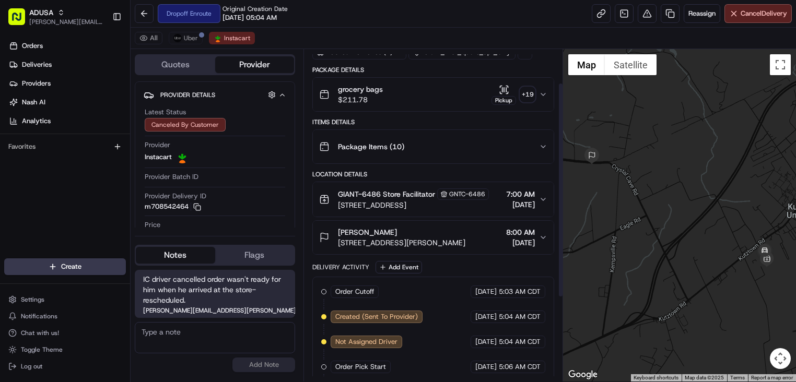
scroll to position [52, 0]
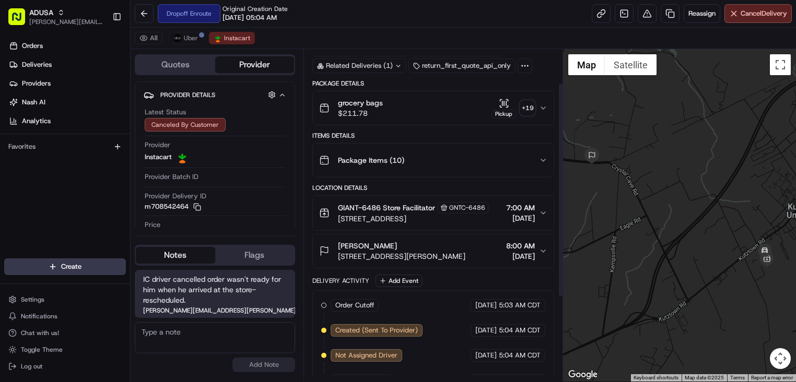
click at [428, 156] on div "Package Items ( 10 )" at bounding box center [429, 160] width 220 height 21
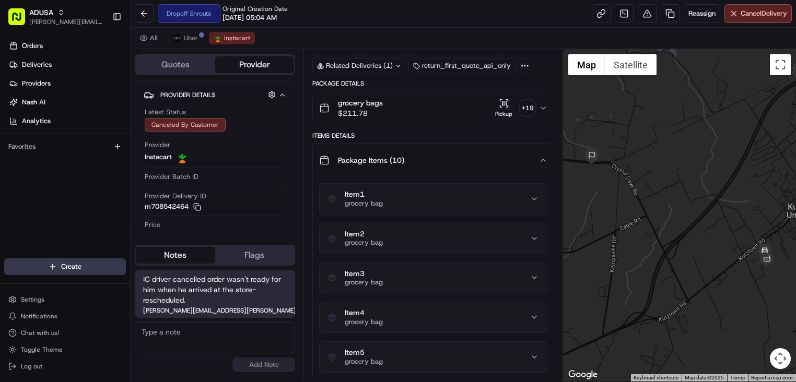
click at [429, 160] on div "Package Items ( 10 )" at bounding box center [429, 160] width 220 height 21
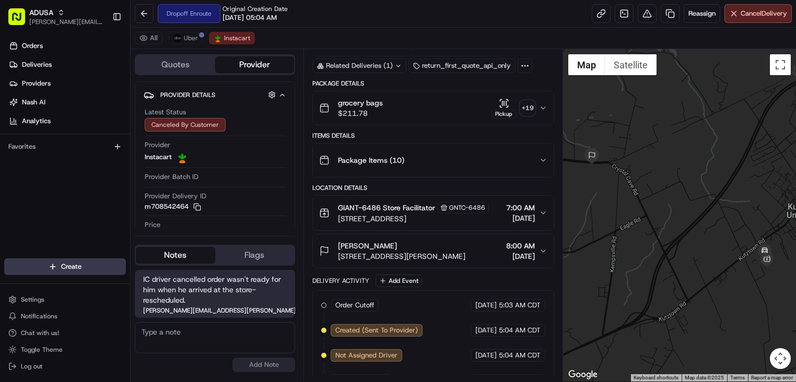
click at [429, 115] on div "grocery bags $211.78 Pickup + 19" at bounding box center [429, 108] width 220 height 21
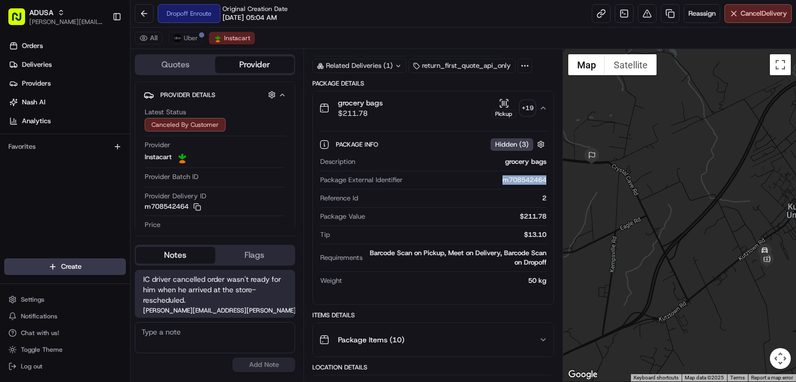
drag, startPoint x: 497, startPoint y: 182, endPoint x: 546, endPoint y: 182, distance: 49.1
click at [546, 182] on div "m708542464" at bounding box center [476, 179] width 139 height 9
copy div "m708542464"
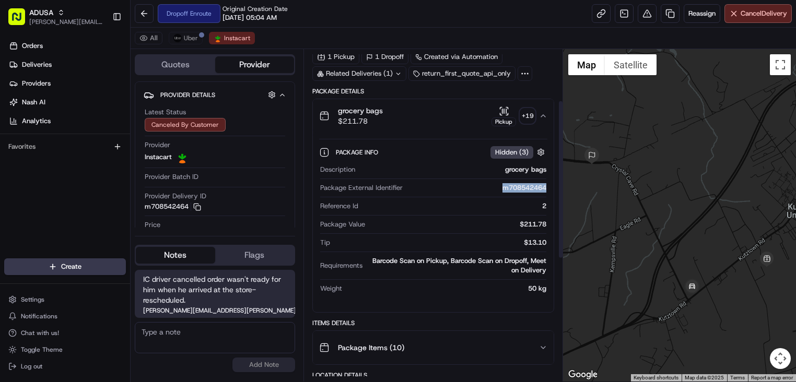
scroll to position [209, 0]
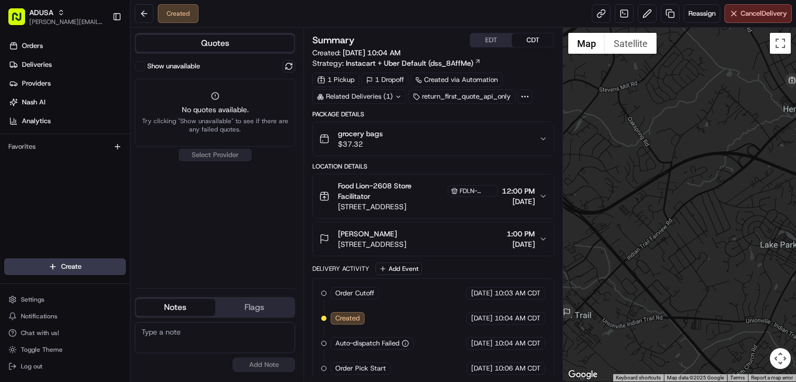
click at [280, 61] on div "Show unavailable" at bounding box center [215, 66] width 160 height 13
click at [283, 65] on button at bounding box center [289, 66] width 13 height 13
click at [289, 66] on button at bounding box center [289, 66] width 13 height 13
click at [143, 64] on button "Show unavailable" at bounding box center [140, 66] width 10 height 10
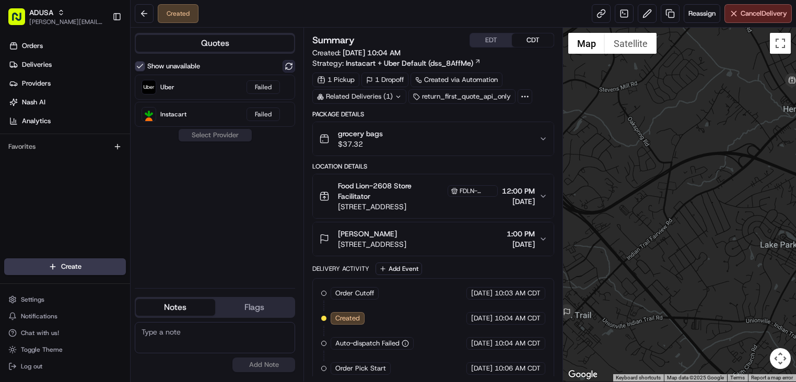
click at [286, 66] on button at bounding box center [289, 66] width 13 height 13
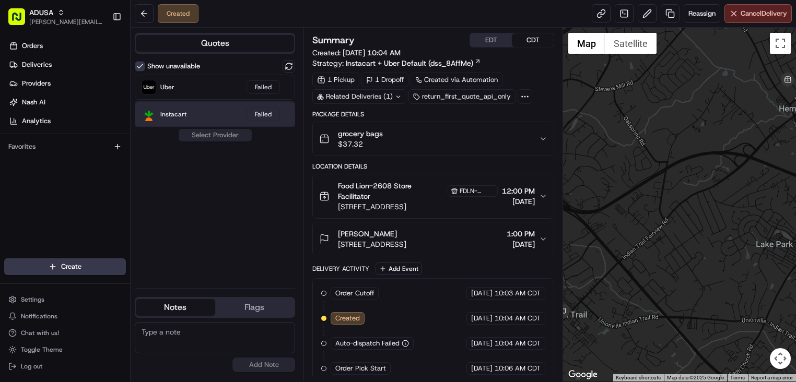
click at [183, 112] on span "Instacart" at bounding box center [173, 114] width 26 height 8
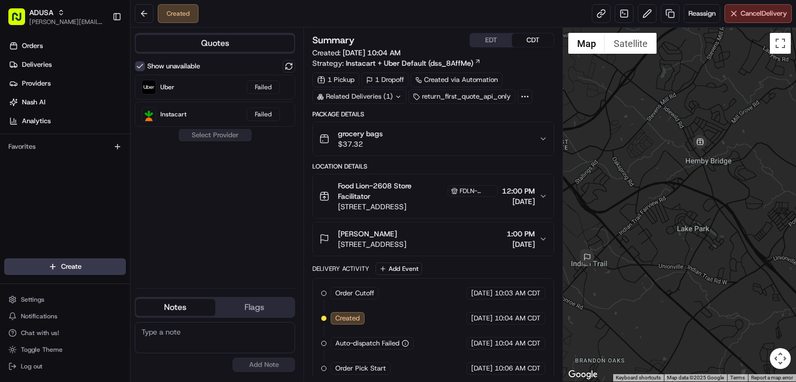
click at [435, 129] on div "grocery bags $37.32" at bounding box center [429, 138] width 220 height 21
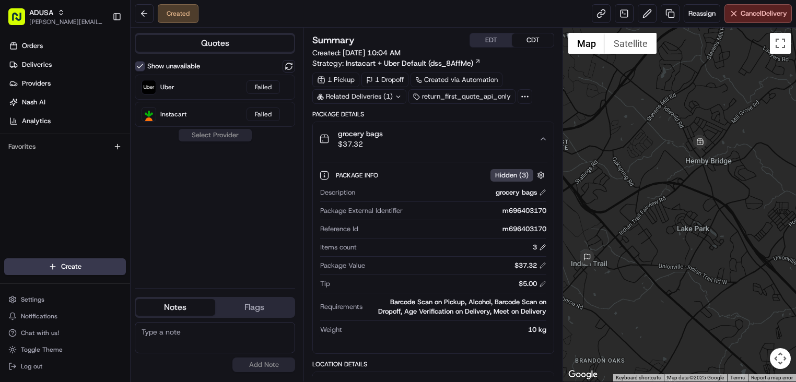
click at [435, 129] on div "grocery bags $37.32" at bounding box center [429, 138] width 220 height 21
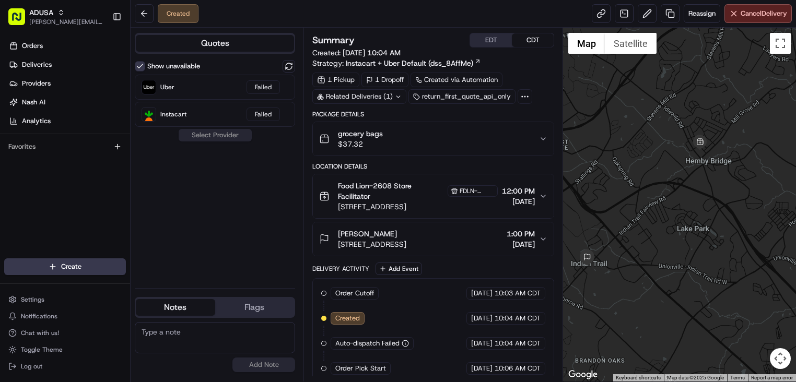
click at [360, 209] on span "[STREET_ADDRESS]" at bounding box center [418, 207] width 160 height 10
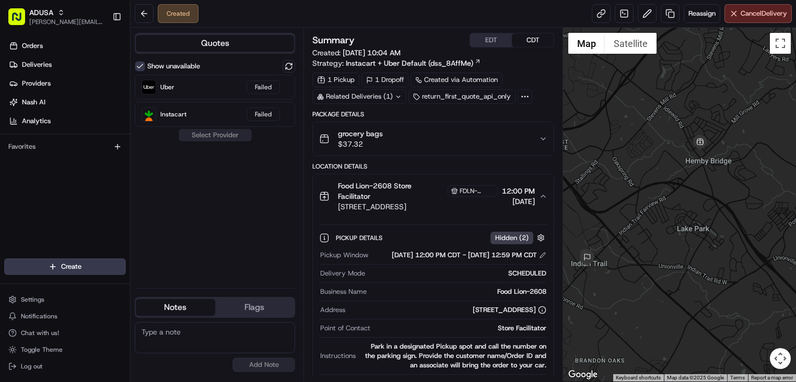
click at [368, 207] on span "[STREET_ADDRESS]" at bounding box center [418, 207] width 160 height 10
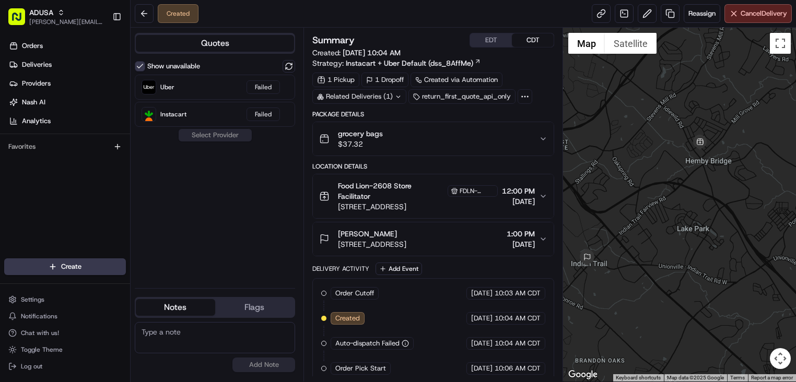
click at [430, 128] on button "grocery bags $37.32" at bounding box center [433, 138] width 241 height 33
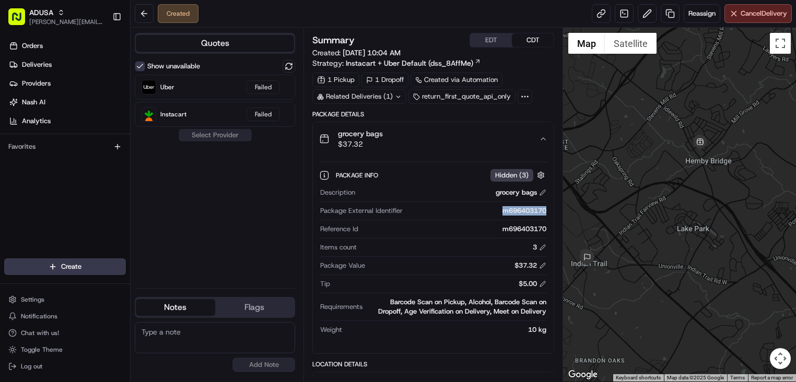
drag, startPoint x: 498, startPoint y: 213, endPoint x: 544, endPoint y: 213, distance: 46.0
click at [544, 213] on div "m696403170" at bounding box center [476, 210] width 139 height 9
copy div "m696403170"
click at [289, 68] on button at bounding box center [289, 66] width 13 height 13
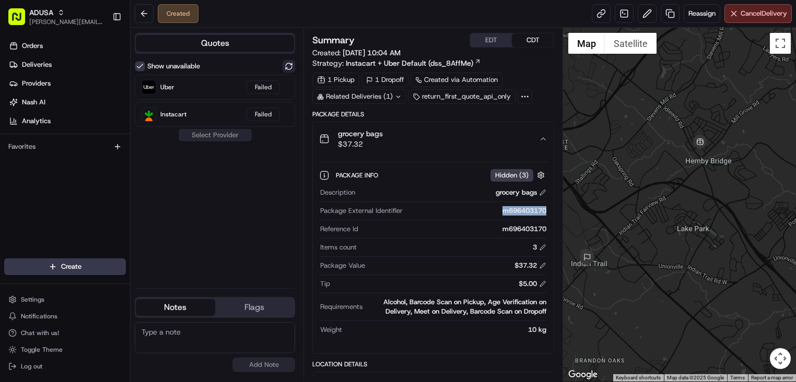
click at [289, 68] on button at bounding box center [289, 66] width 13 height 13
click at [226, 40] on button "Quotes" at bounding box center [215, 43] width 158 height 17
click at [145, 68] on div "Show unavailable" at bounding box center [167, 66] width 65 height 10
click at [137, 66] on button "Show unavailable" at bounding box center [140, 66] width 10 height 10
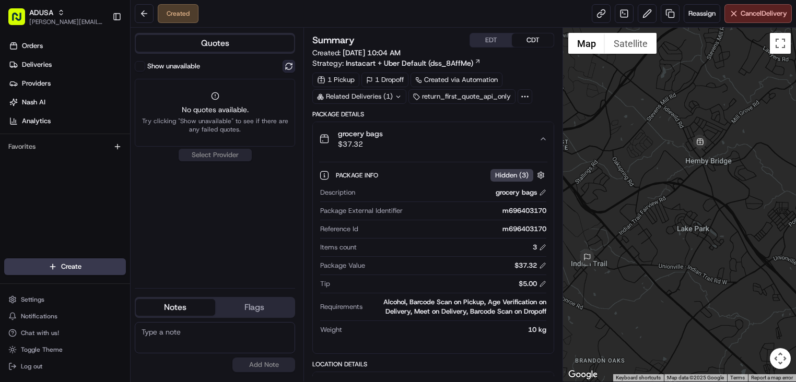
click at [289, 67] on button at bounding box center [289, 66] width 13 height 13
click at [137, 66] on button "Show unavailable" at bounding box center [140, 66] width 10 height 10
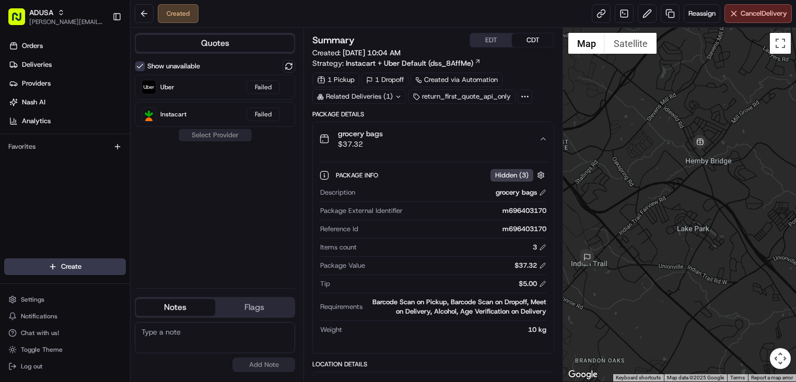
click at [418, 146] on div "grocery bags $37.32" at bounding box center [429, 138] width 220 height 21
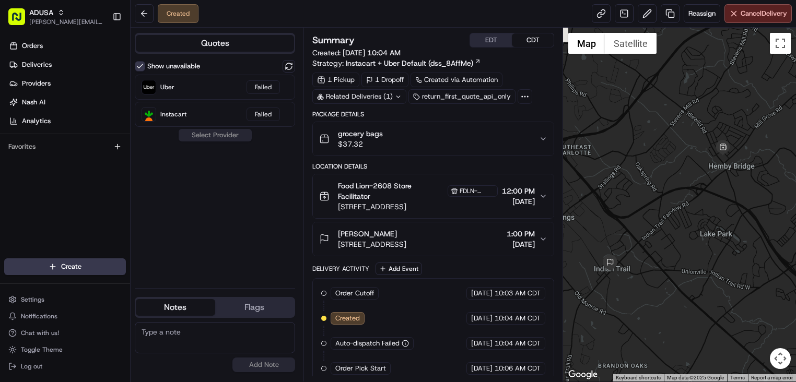
drag, startPoint x: 631, startPoint y: 208, endPoint x: 655, endPoint y: 213, distance: 24.5
click at [655, 213] on div at bounding box center [679, 205] width 233 height 354
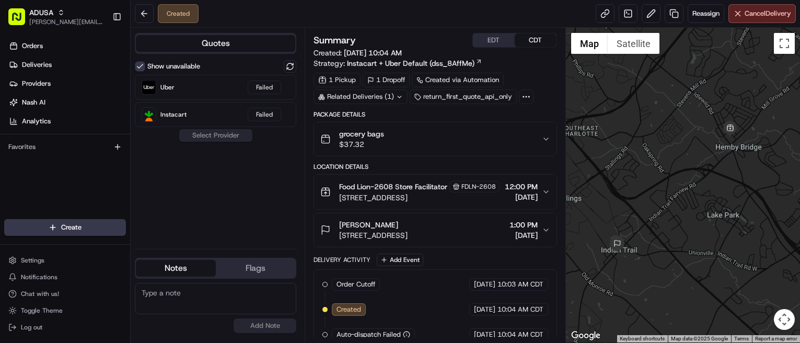
click at [465, 133] on div "grocery bags $37.32" at bounding box center [430, 138] width 221 height 21
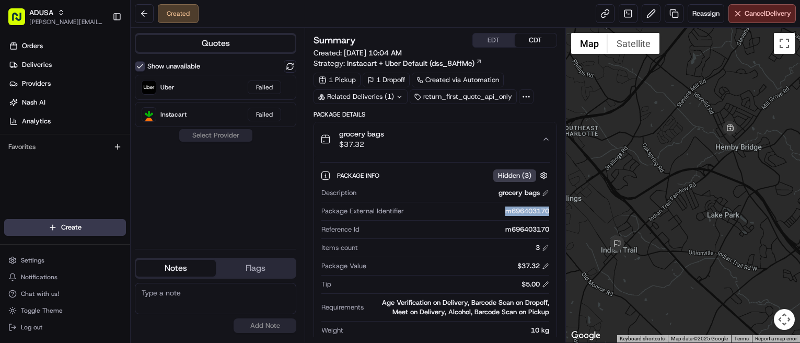
drag, startPoint x: 499, startPoint y: 208, endPoint x: 547, endPoint y: 211, distance: 48.6
click at [547, 211] on div "m696403170" at bounding box center [478, 210] width 141 height 9
copy div "m696403170"
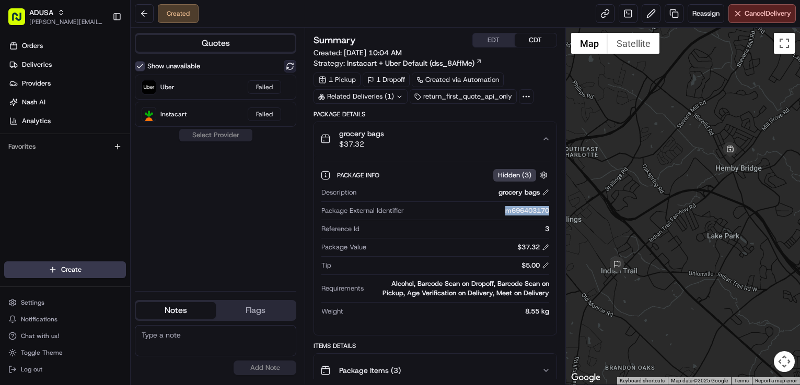
click at [290, 66] on button at bounding box center [290, 66] width 13 height 13
click at [289, 66] on button at bounding box center [290, 66] width 13 height 13
click at [450, 135] on div "grocery bags $37.32" at bounding box center [430, 138] width 221 height 21
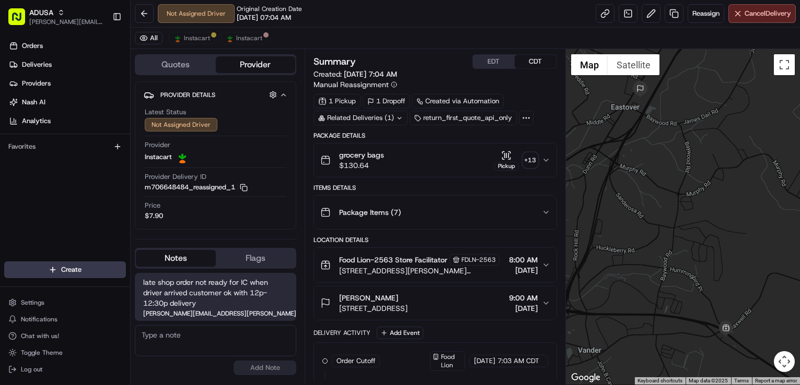
click at [432, 161] on div "grocery bags $130.64 Pickup + 13" at bounding box center [430, 160] width 221 height 21
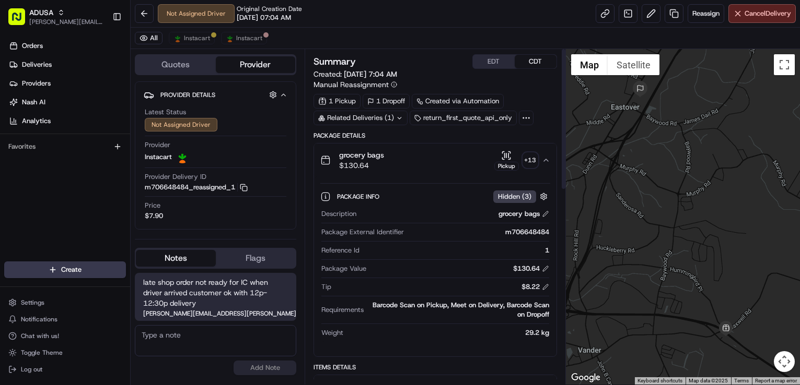
click at [435, 161] on div "grocery bags $130.64 Pickup + 13" at bounding box center [430, 160] width 221 height 21
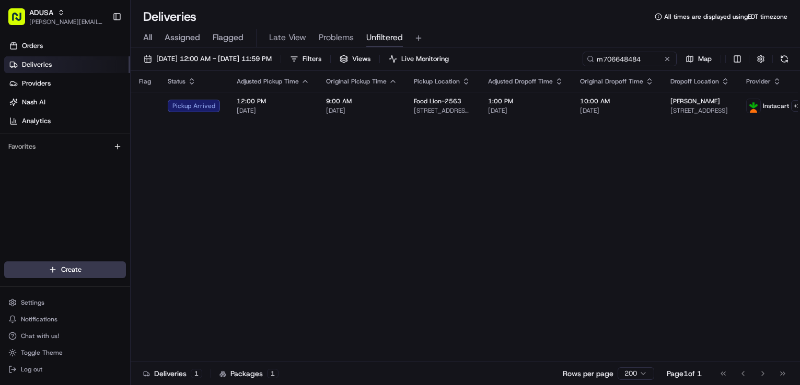
scroll to position [0, 192]
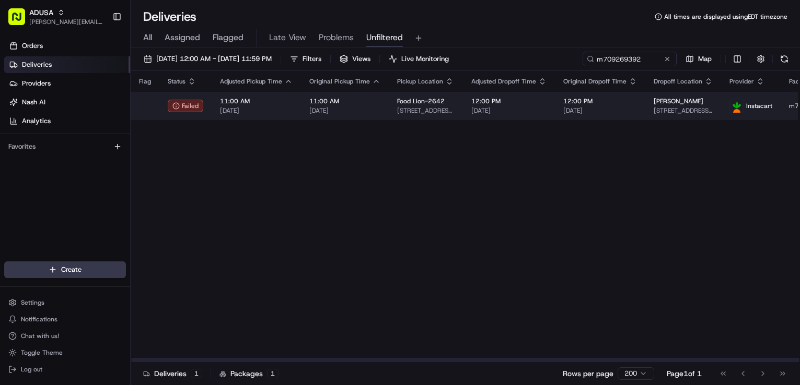
click at [545, 110] on td "12:00 PM [DATE]" at bounding box center [509, 106] width 92 height 28
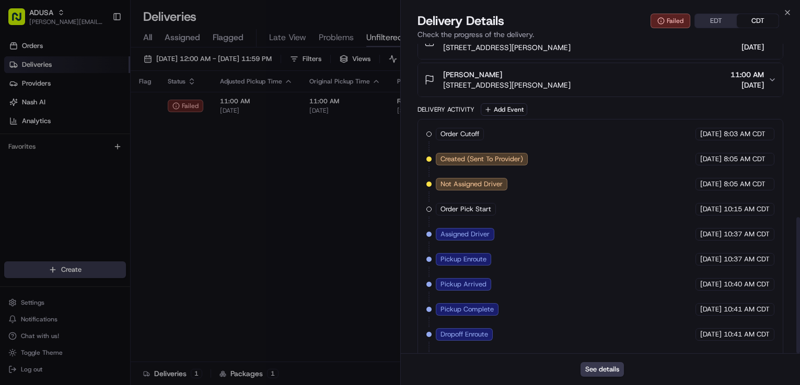
scroll to position [394, 0]
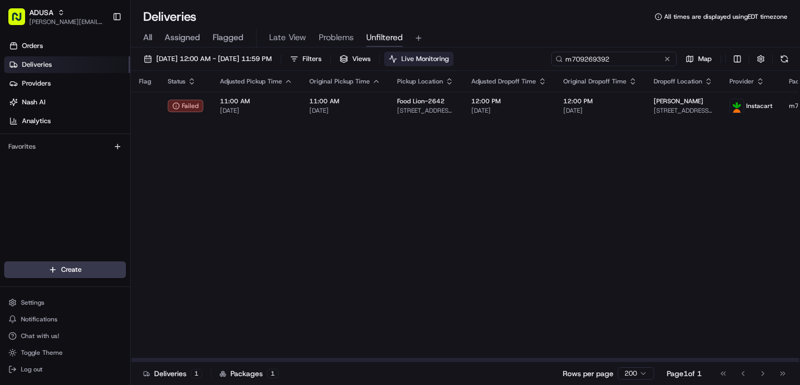
drag, startPoint x: 611, startPoint y: 60, endPoint x: 478, endPoint y: 61, distance: 132.1
click at [478, 61] on div "08/23/2025 12:00 AM - 08/23/2025 11:59 PM Filters Views Live Monitoring m709269…" at bounding box center [465, 61] width 669 height 19
paste input "4293667"
type input "m704293667"
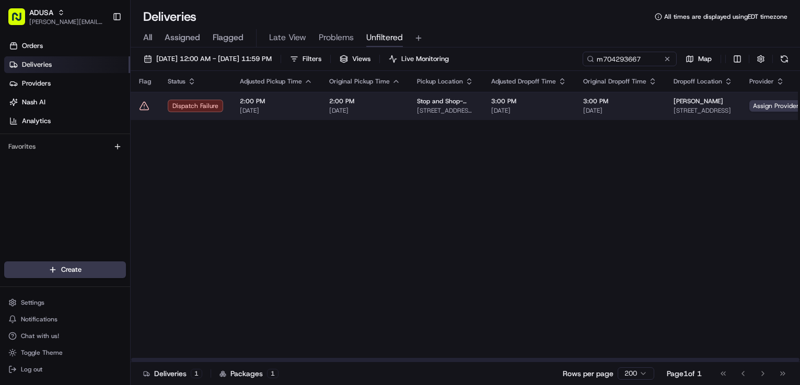
click at [547, 114] on span "[DATE]" at bounding box center [528, 111] width 75 height 8
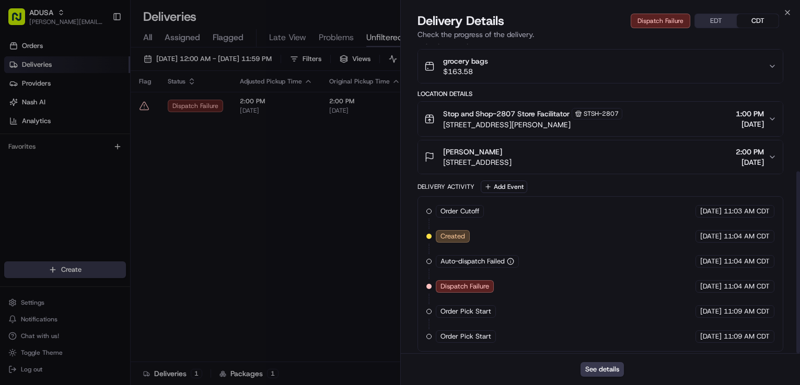
scroll to position [217, 0]
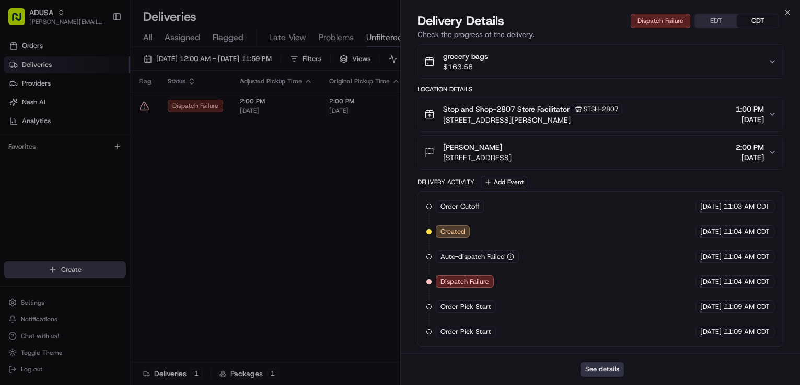
click at [584, 368] on button "See details" at bounding box center [601, 369] width 43 height 15
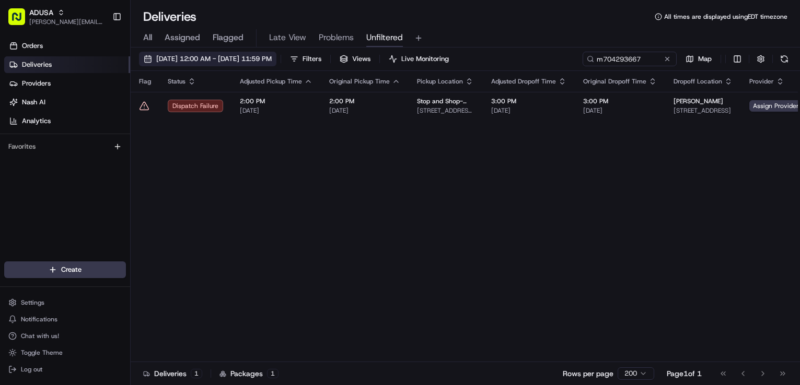
click at [272, 60] on span "08/23/2025 12:00 AM - 08/23/2025 11:59 PM" at bounding box center [213, 58] width 115 height 9
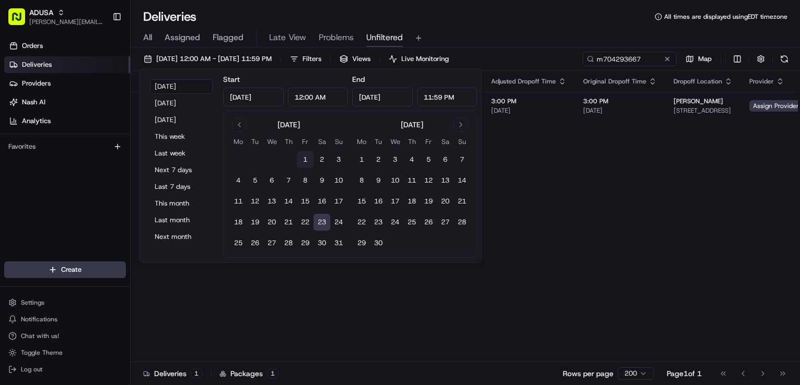
click at [300, 160] on button "1" at bounding box center [305, 159] width 17 height 17
type input "Aug 1, 2025"
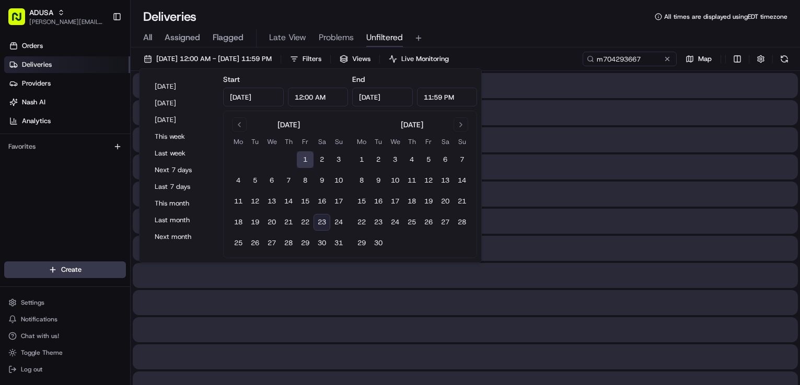
click at [327, 222] on button "23" at bounding box center [321, 222] width 17 height 17
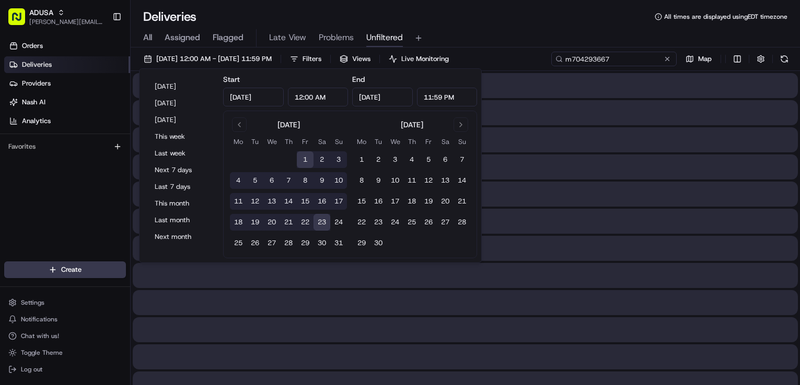
click at [638, 58] on input "m704293667" at bounding box center [613, 59] width 125 height 15
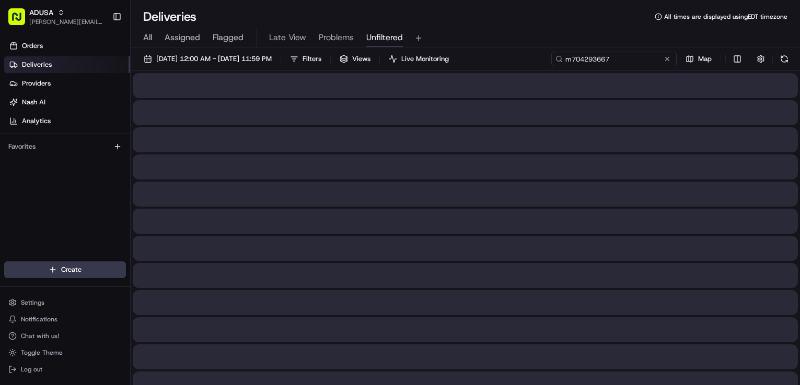
click at [611, 55] on input "m704293667" at bounding box center [613, 59] width 125 height 15
paste input "699595436"
type input "m699595436"
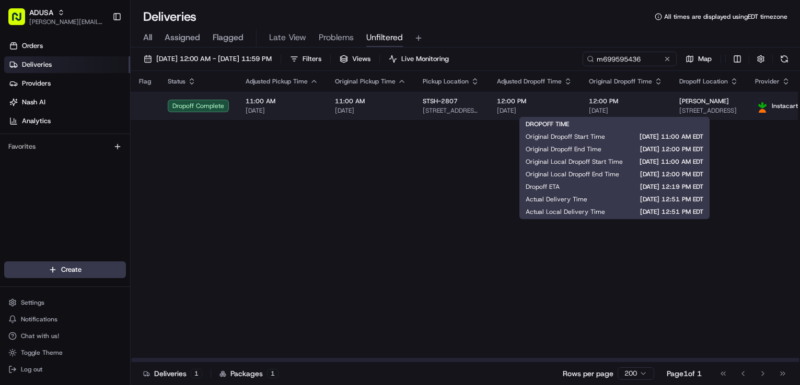
click at [648, 111] on span "08/04/2025" at bounding box center [626, 111] width 74 height 8
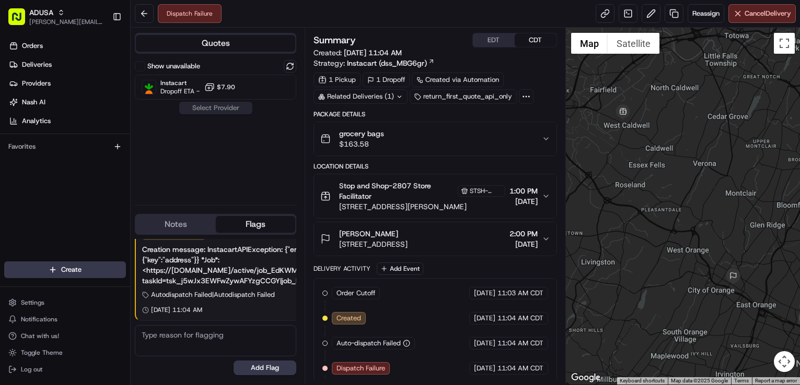
scroll to position [54, 0]
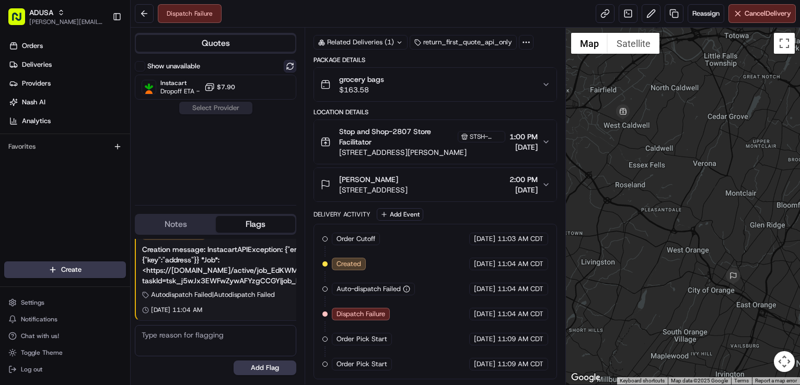
click at [289, 67] on button at bounding box center [290, 66] width 13 height 13
click at [288, 65] on button at bounding box center [290, 66] width 13 height 13
click at [138, 63] on button "Show unavailable" at bounding box center [140, 66] width 10 height 10
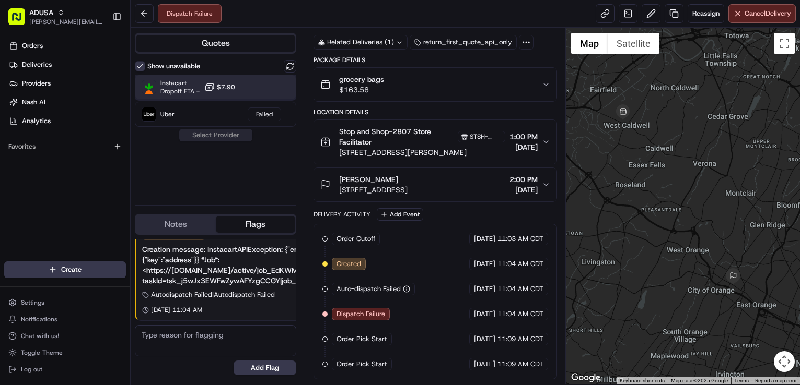
click at [280, 80] on div "Instacart Dropoff ETA - $7.90" at bounding box center [215, 87] width 161 height 25
click at [237, 136] on button "Assign Provider" at bounding box center [216, 135] width 74 height 13
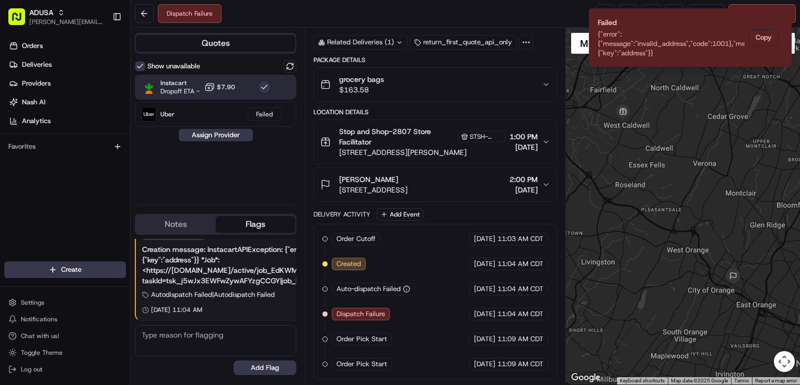
click at [137, 66] on button "Show unavailable" at bounding box center [140, 66] width 10 height 10
click at [778, 17] on icon "Notifications (F8)" at bounding box center [782, 17] width 8 height 8
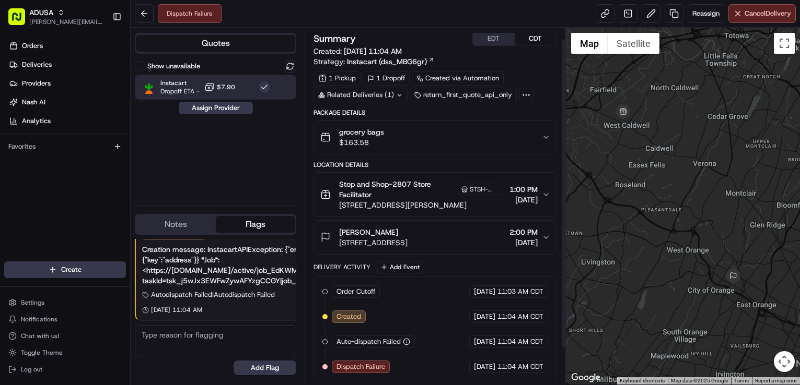
scroll to position [0, 0]
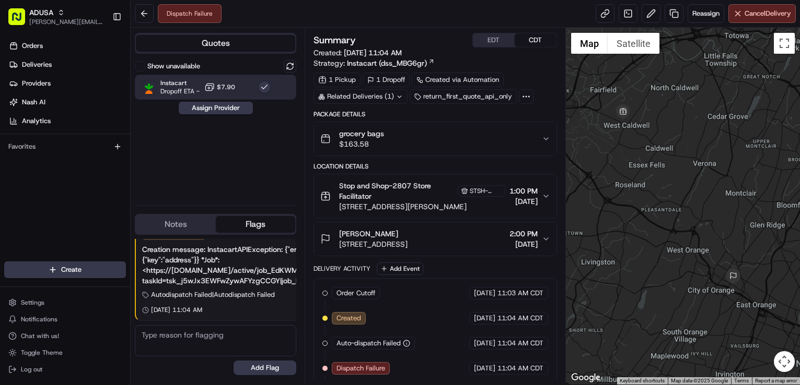
click at [490, 140] on div "grocery bags $163.58" at bounding box center [430, 138] width 221 height 21
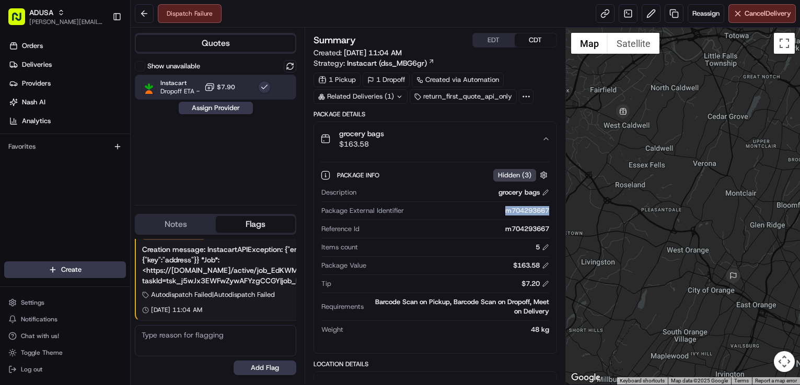
drag, startPoint x: 500, startPoint y: 214, endPoint x: 551, endPoint y: 215, distance: 50.7
click at [551, 215] on div "Package Info Hidden ( 3 ) Description grocery bags Package External Identifier …" at bounding box center [435, 251] width 242 height 190
copy div "m704293667"
click at [512, 148] on div "grocery bags $163.58" at bounding box center [430, 138] width 221 height 21
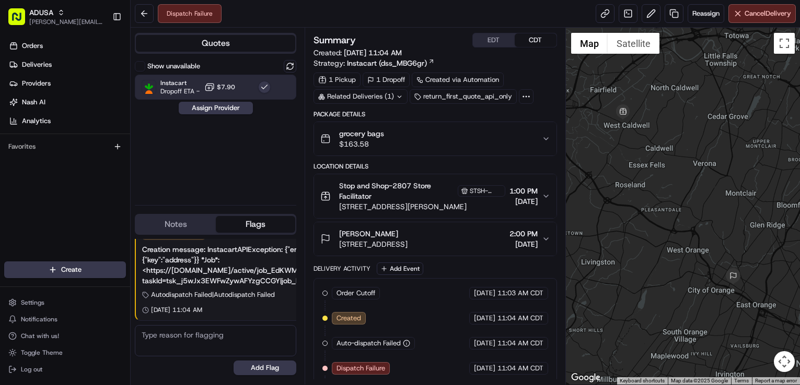
click at [407, 238] on div "[PERSON_NAME]" at bounding box center [373, 234] width 68 height 10
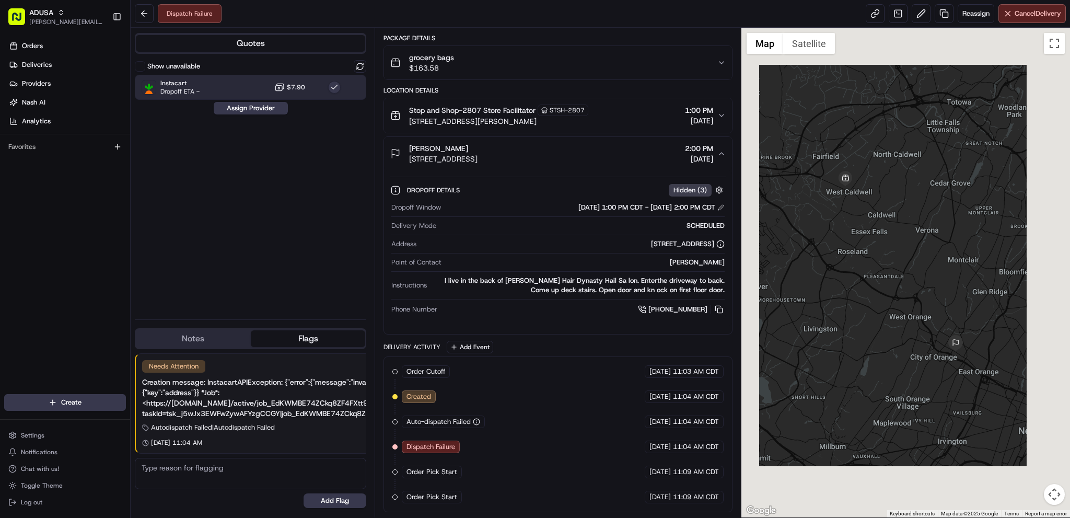
scroll to position [76, 0]
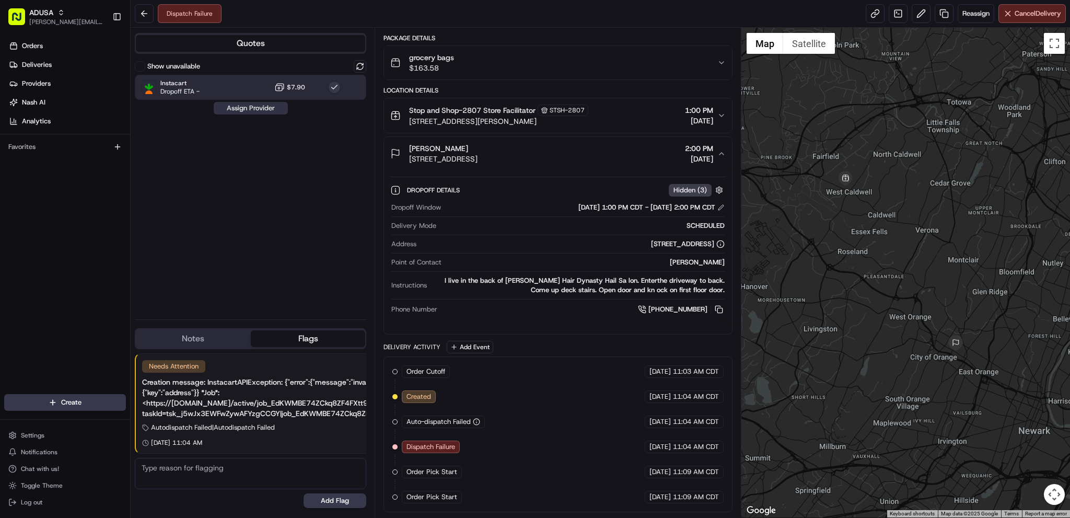
click at [255, 105] on button "Assign Provider" at bounding box center [251, 108] width 74 height 13
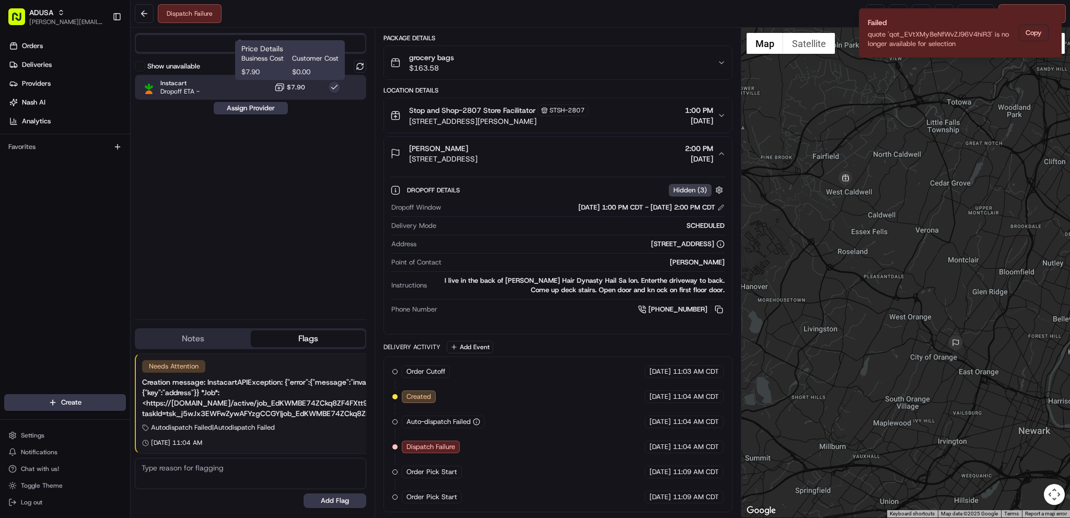
click at [353, 64] on div "Show unavailable" at bounding box center [250, 66] width 231 height 13
click at [359, 66] on button at bounding box center [360, 66] width 13 height 13
click at [246, 105] on button "Assign Provider" at bounding box center [251, 108] width 74 height 13
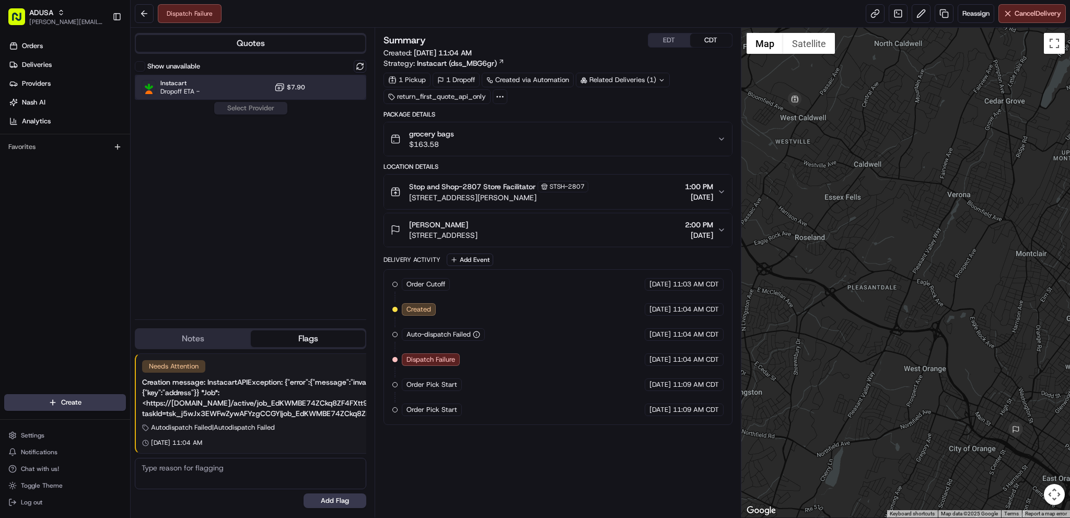
click at [326, 88] on div "Instacart Dropoff ETA - $7.90" at bounding box center [250, 87] width 231 height 25
click at [274, 108] on button "Assign Provider" at bounding box center [251, 108] width 74 height 13
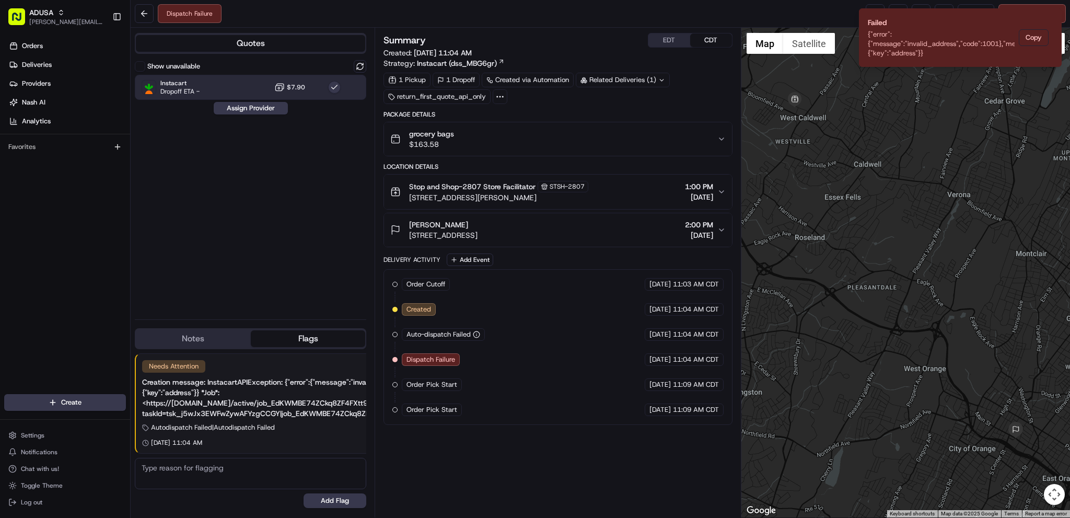
click at [628, 233] on div "Denise Jones 249 South Main Street Fl.1, West Orange, NJ 07052-5868, USA 2:00 P…" at bounding box center [553, 229] width 326 height 21
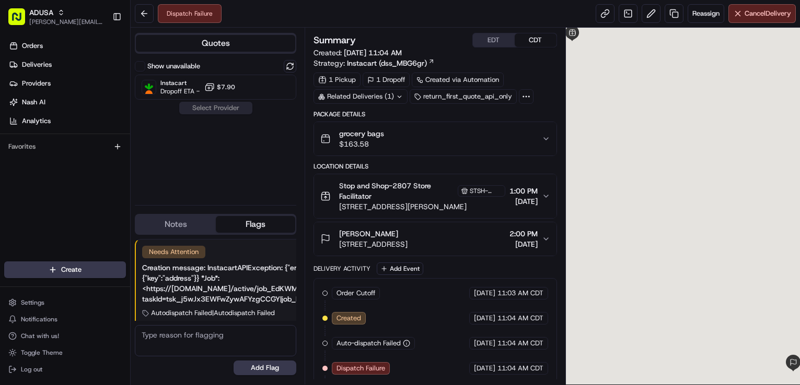
scroll to position [18, 0]
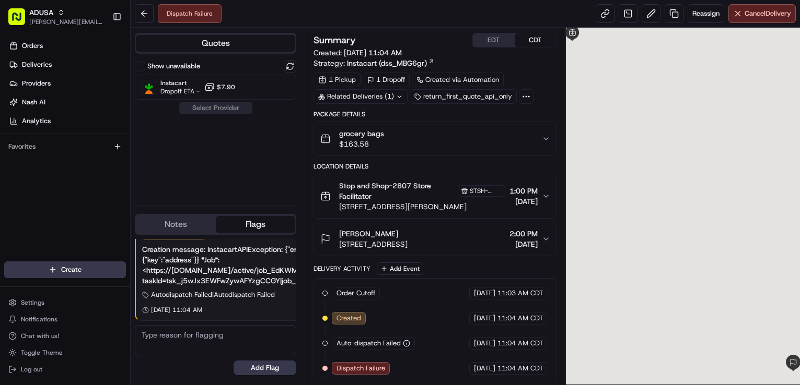
click at [172, 227] on button "Notes" at bounding box center [176, 224] width 80 height 17
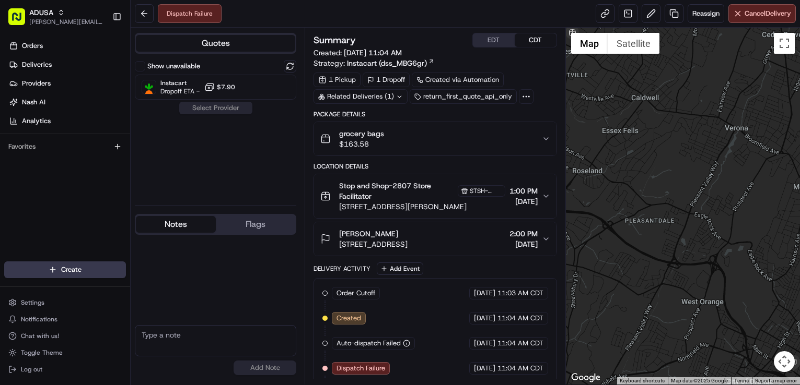
click at [219, 227] on button "Flags" at bounding box center [256, 224] width 80 height 17
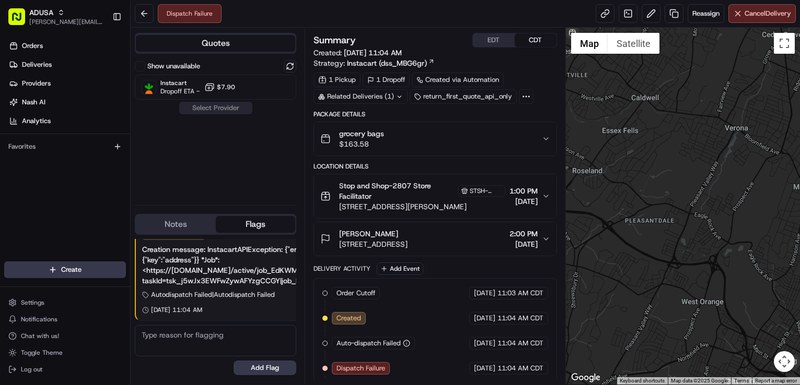
click at [192, 227] on button "Notes" at bounding box center [176, 224] width 80 height 17
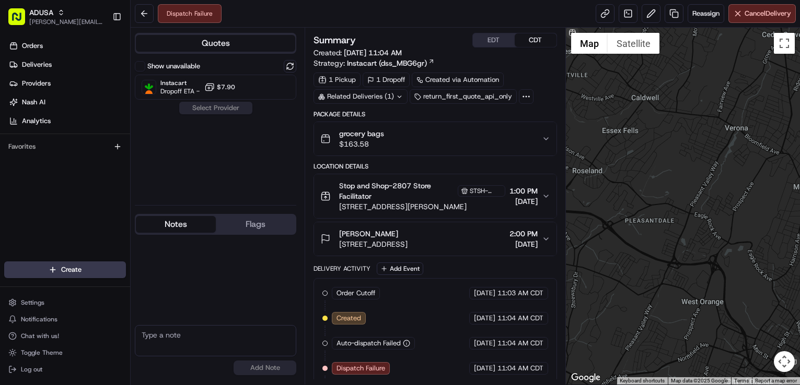
click at [185, 336] on textarea at bounding box center [215, 340] width 161 height 31
type textarea "Sent to devs for review"
click at [288, 364] on button "Add Note" at bounding box center [264, 368] width 63 height 15
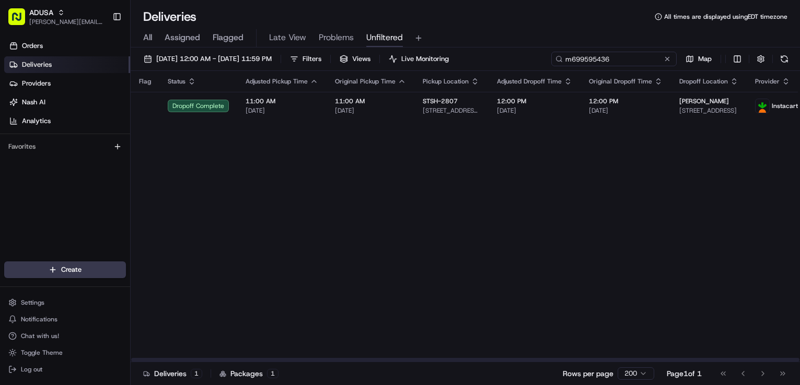
drag, startPoint x: 646, startPoint y: 56, endPoint x: 515, endPoint y: 51, distance: 130.1
click at [520, 51] on div "08/01/2025 12:00 AM - 08/23/2025 11:59 PM Filters Views Live Monitoring m699595…" at bounding box center [465, 218] width 669 height 340
paste input "70839009"
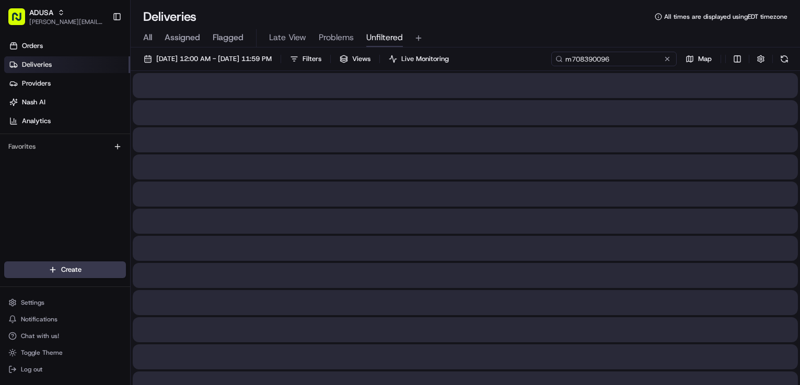
type input "m708390096"
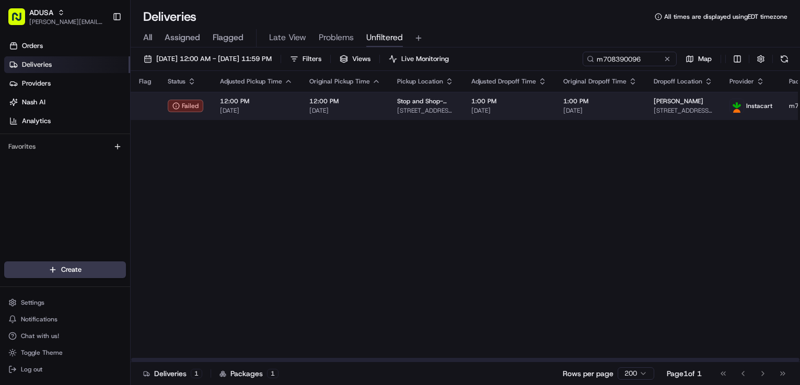
click at [612, 113] on span "[DATE]" at bounding box center [600, 111] width 74 height 8
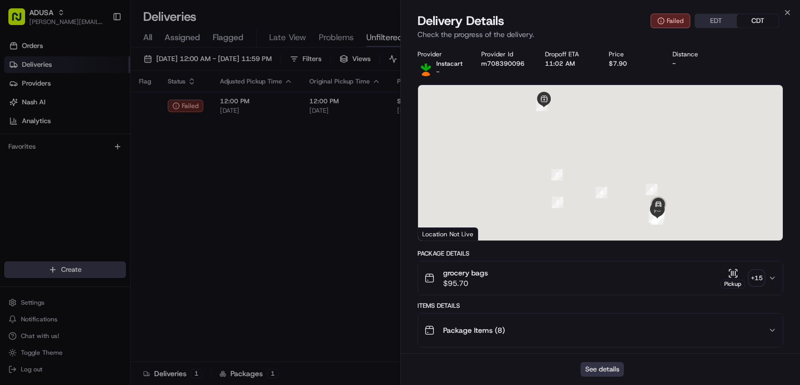
click at [608, 371] on button "See details" at bounding box center [601, 369] width 43 height 15
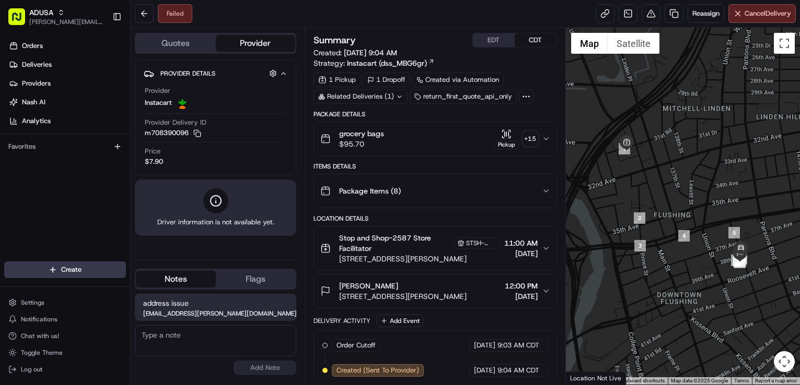
click at [542, 293] on icon "button" at bounding box center [546, 291] width 8 height 8
